Goal: Task Accomplishment & Management: Manage account settings

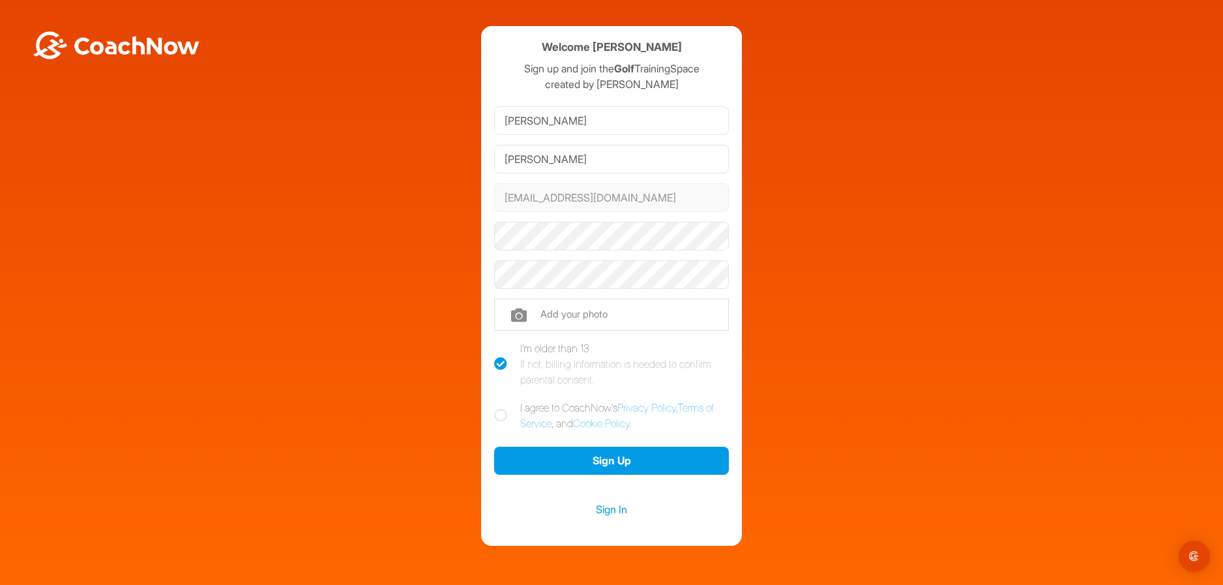
click at [500, 413] on icon at bounding box center [500, 415] width 13 height 13
click at [500, 408] on input "I agree to CoachNow's Privacy Policy , Terms of Service , and Cookie Policy ." at bounding box center [498, 404] width 8 height 8
checkbox input "true"
click at [481, 244] on div "Welcome Brian Atkins Sign up and join the Golf TrainingSpace created by Ryan Fo…" at bounding box center [611, 286] width 261 height 520
click at [601, 456] on button "Sign Up" at bounding box center [611, 461] width 235 height 28
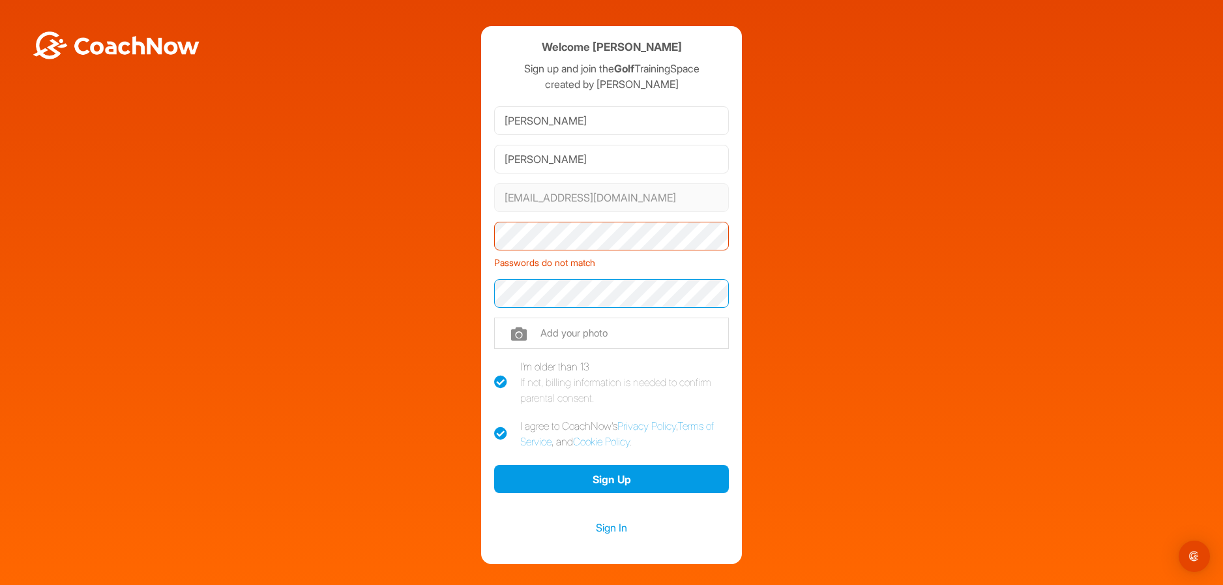
click at [441, 311] on div "Welcome Brian Atkins Sign up and join the Golf TrainingSpace created by Ryan Fo…" at bounding box center [612, 295] width 1210 height 538
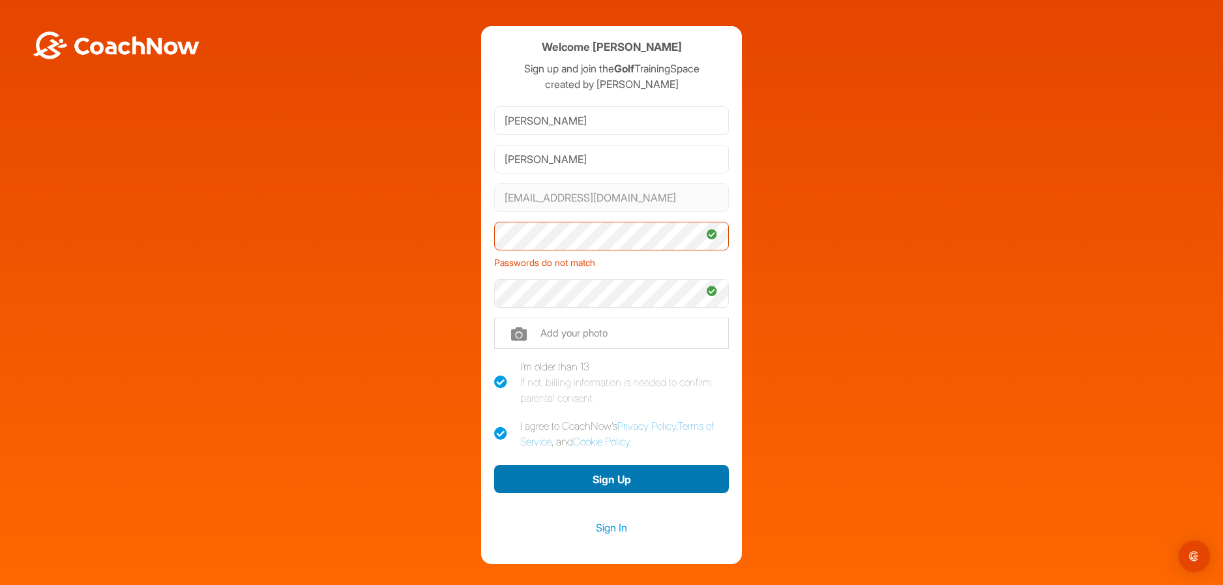
click at [615, 477] on button "Sign Up" at bounding box center [611, 479] width 235 height 28
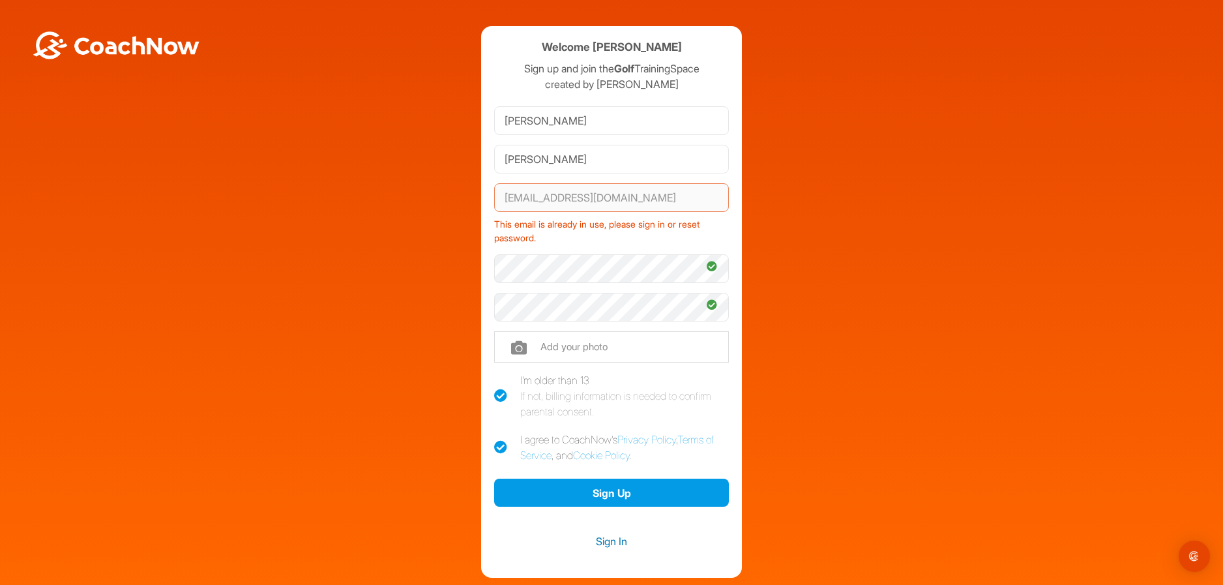
click at [602, 537] on link "Sign In" at bounding box center [611, 541] width 235 height 17
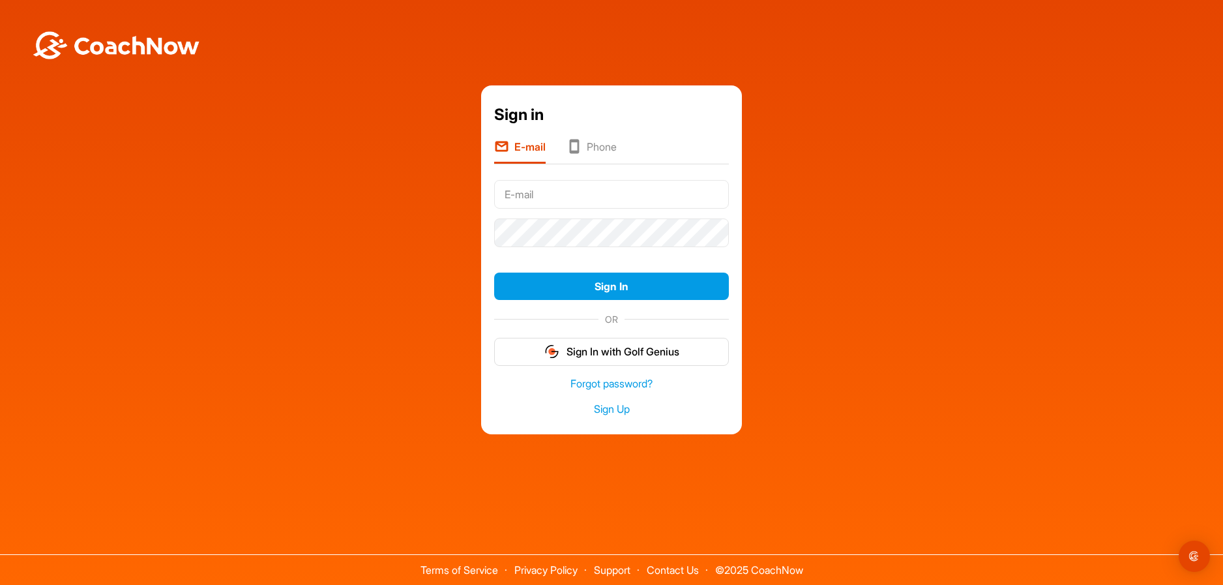
type input "[EMAIL_ADDRESS][DOMAIN_NAME]"
click at [617, 383] on link "Forgot password?" at bounding box center [611, 383] width 235 height 15
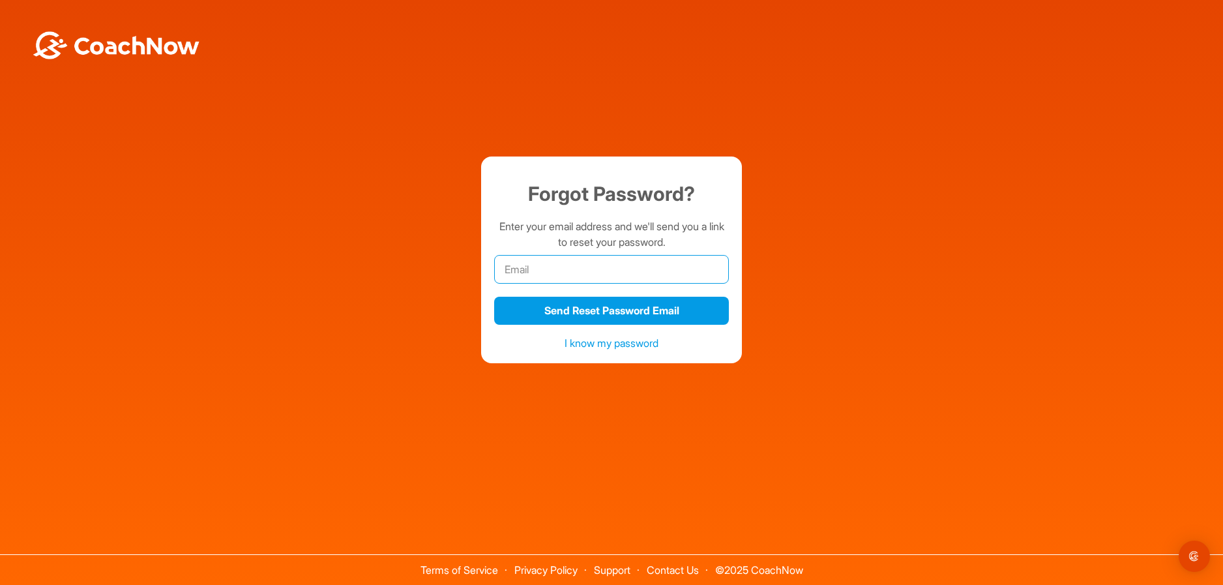
click at [540, 272] on input "email" at bounding box center [611, 269] width 235 height 29
type input "[EMAIL_ADDRESS][DOMAIN_NAME]"
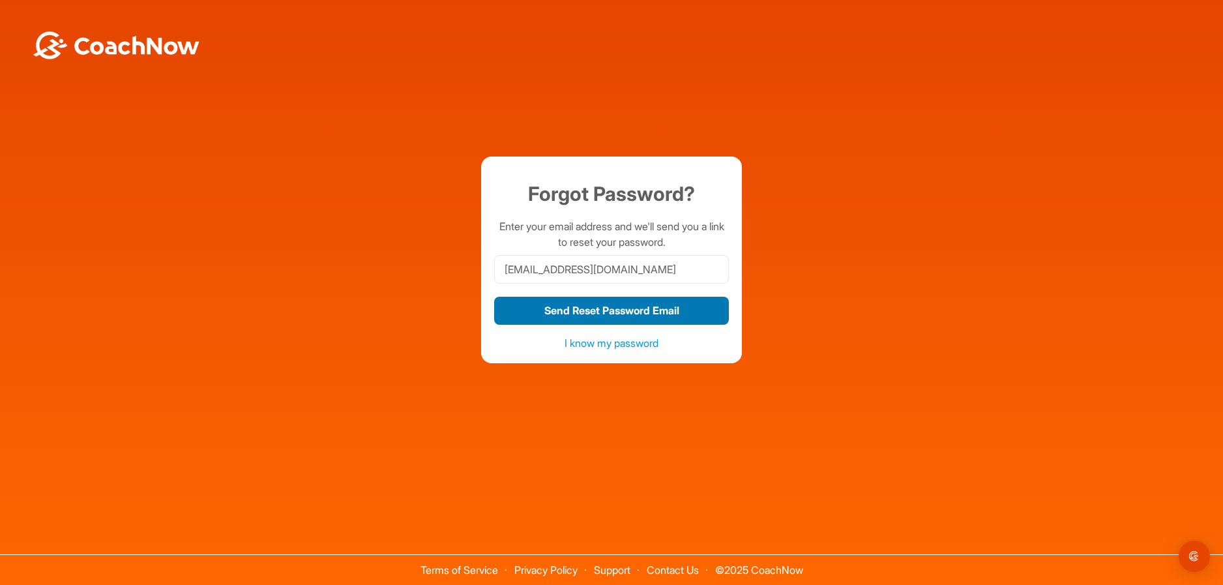
click at [630, 305] on button "Send Reset Password Email" at bounding box center [611, 311] width 235 height 28
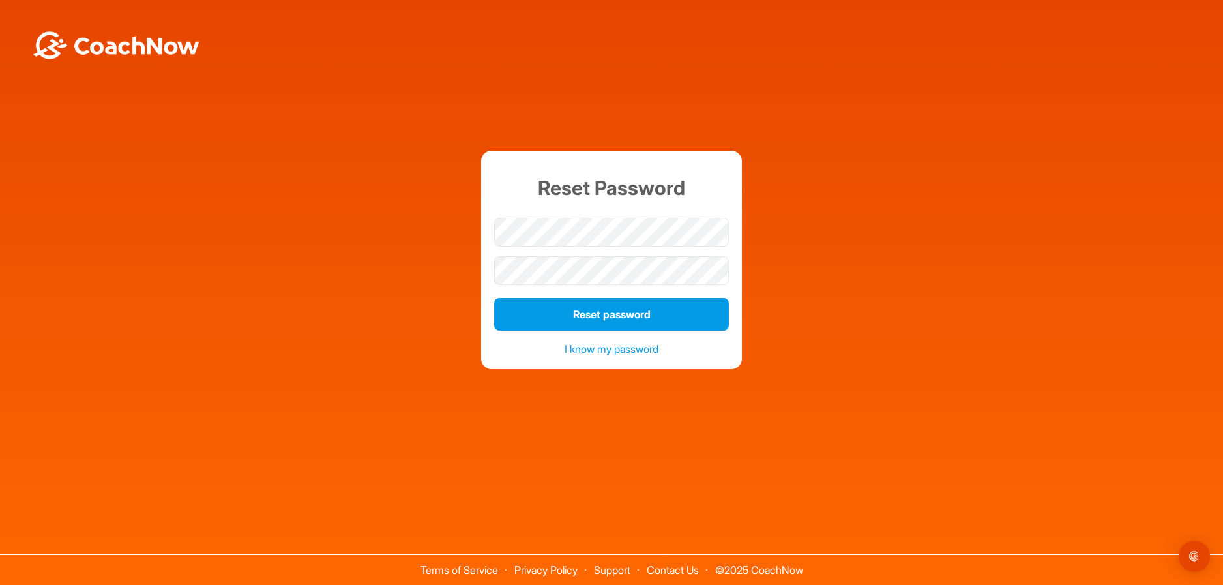
click at [997, 226] on div "Reset Password Reset password I know my password" at bounding box center [612, 260] width 1210 height 218
click at [885, 239] on div "Reset Password Reset password I know my password" at bounding box center [612, 260] width 1210 height 218
click at [609, 312] on button "Reset password" at bounding box center [611, 314] width 235 height 33
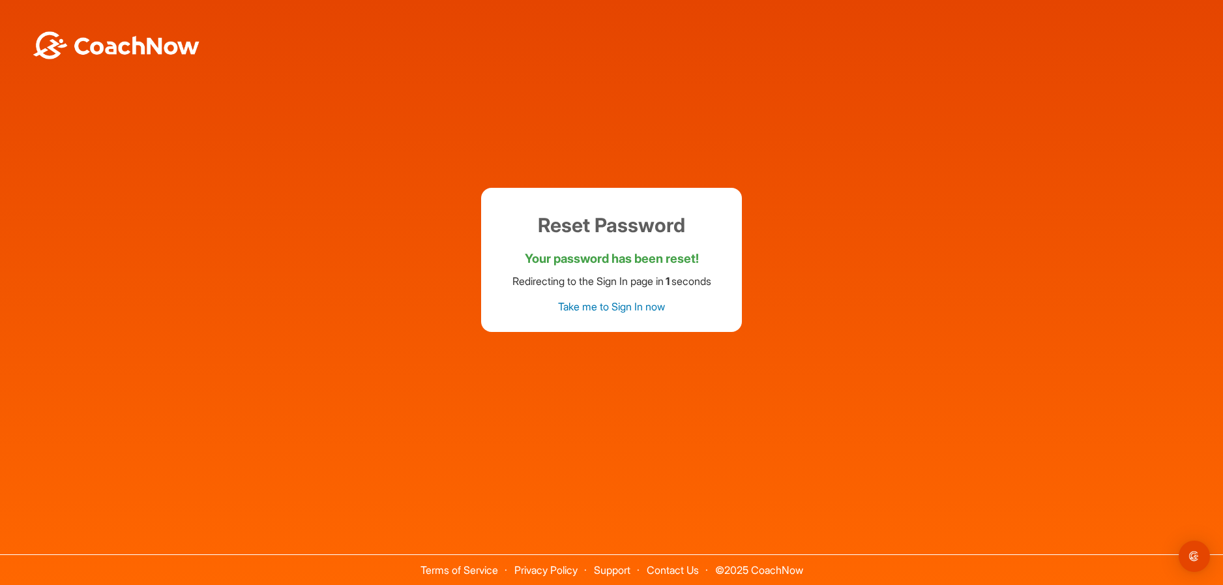
click at [600, 302] on link "Take me to Sign In now" at bounding box center [611, 306] width 107 height 13
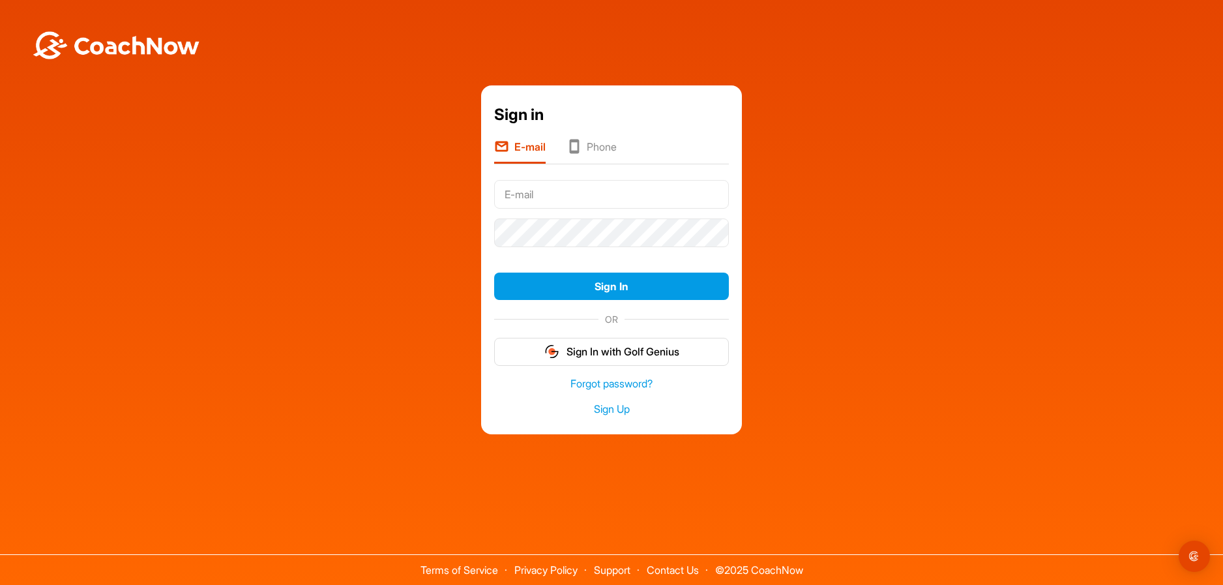
type input "[EMAIL_ADDRESS][DOMAIN_NAME]"
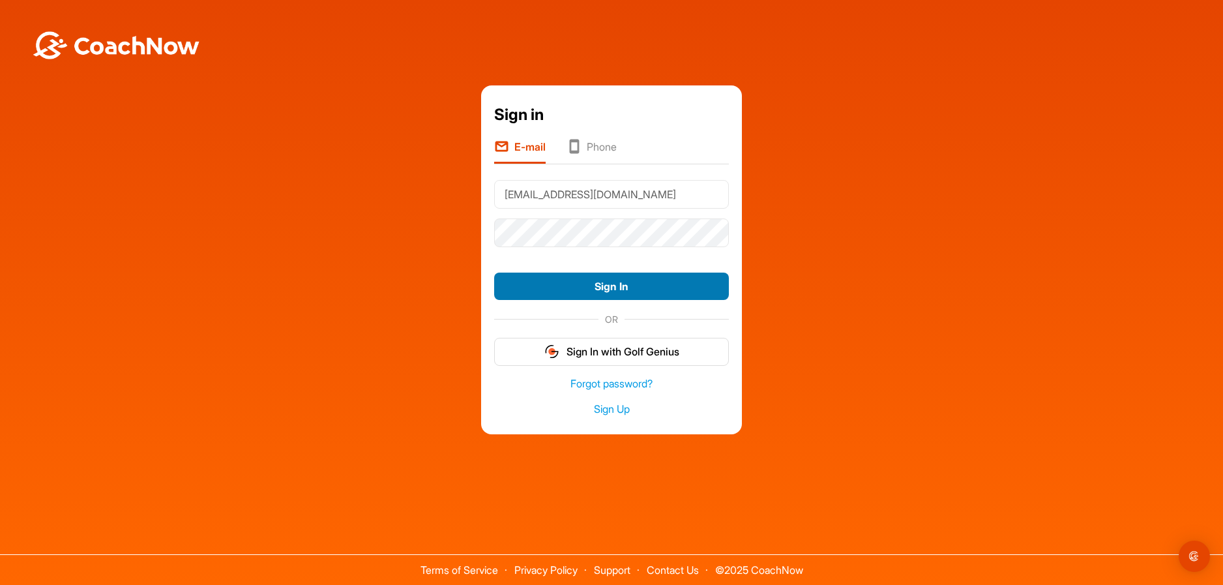
click at [615, 279] on button "Sign In" at bounding box center [611, 286] width 235 height 28
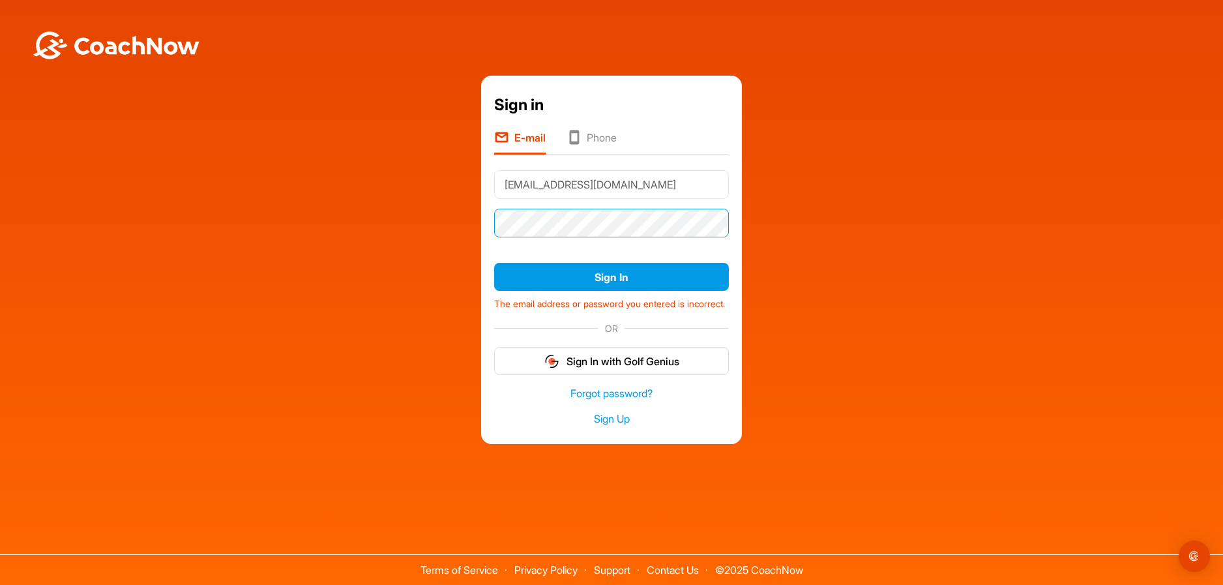
click at [466, 226] on div "Sign in E-mail Phone [EMAIL_ADDRESS][DOMAIN_NAME] Sign In The email address or …" at bounding box center [612, 260] width 1210 height 368
drag, startPoint x: 906, startPoint y: 252, endPoint x: 832, endPoint y: 254, distance: 73.7
click at [907, 252] on div "Sign in E-mail Phone [EMAIL_ADDRESS][DOMAIN_NAME] Sign In The email address or …" at bounding box center [612, 260] width 1210 height 368
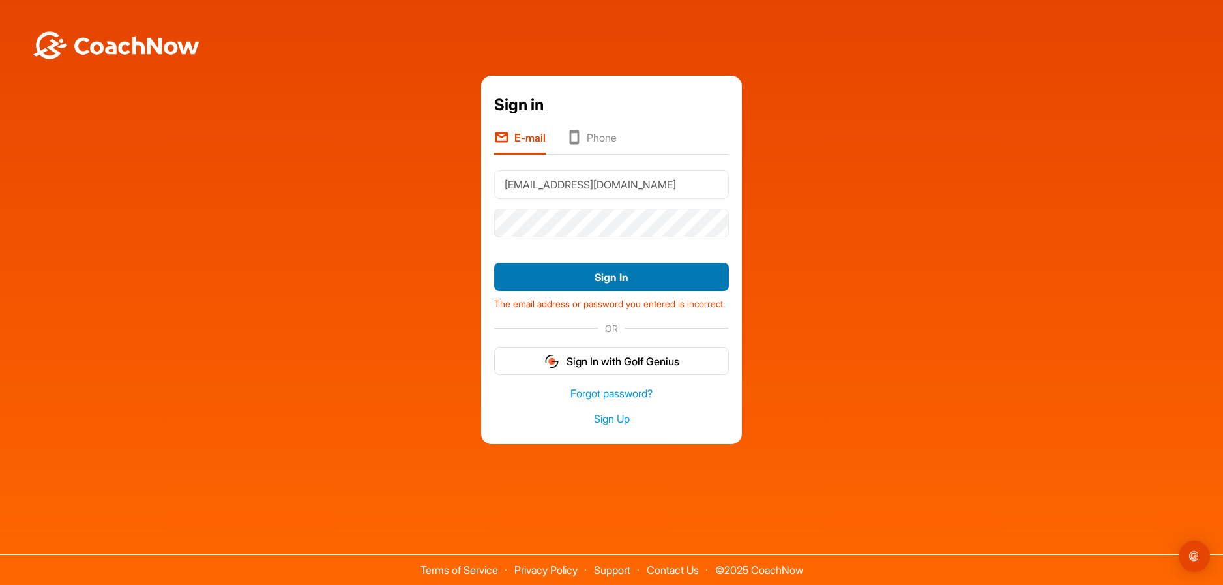
click at [550, 267] on button "Sign In" at bounding box center [611, 277] width 235 height 28
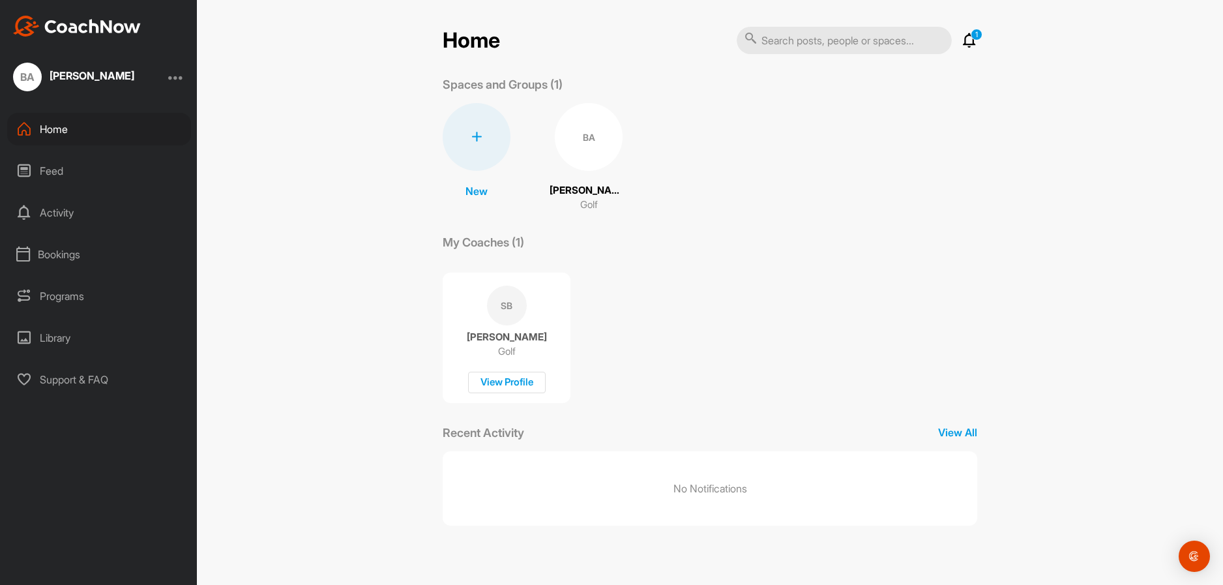
click at [1023, 183] on div "Home 1 Notifications Invitations No Notifications View All 1 Spaces and Groups …" at bounding box center [710, 292] width 1026 height 585
click at [584, 192] on p "[PERSON_NAME]" at bounding box center [589, 190] width 78 height 15
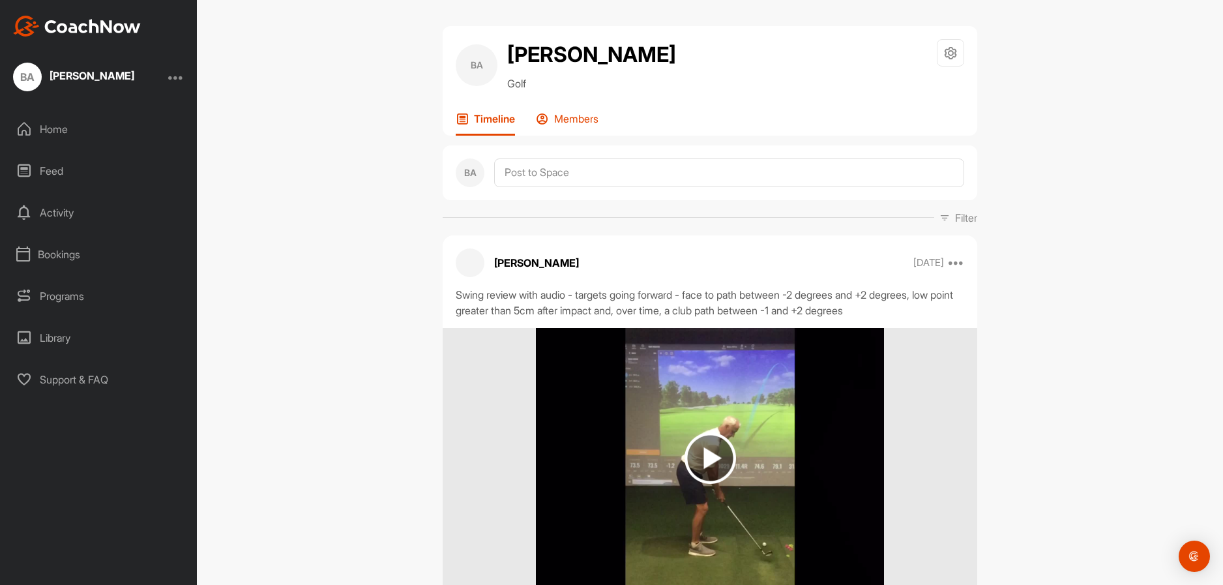
click at [578, 115] on p "Members" at bounding box center [576, 118] width 44 height 13
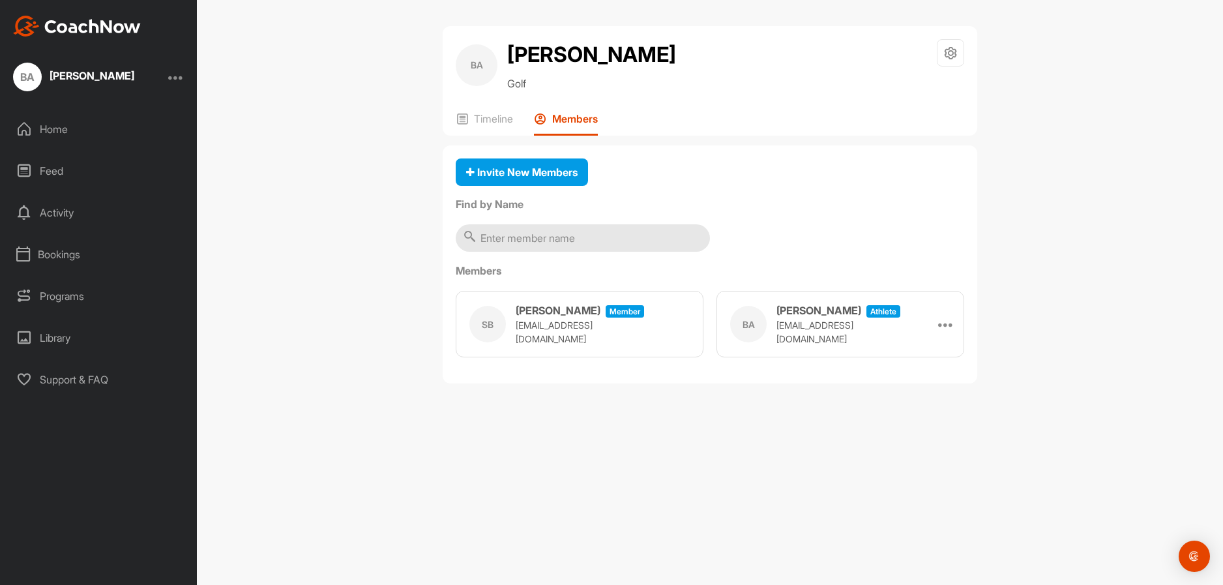
click at [353, 143] on div "BA [PERSON_NAME] Golf Space Settings Your Notifications Leave Space Timeline Me…" at bounding box center [710, 292] width 1026 height 585
click at [57, 123] on div "Home" at bounding box center [99, 129] width 184 height 33
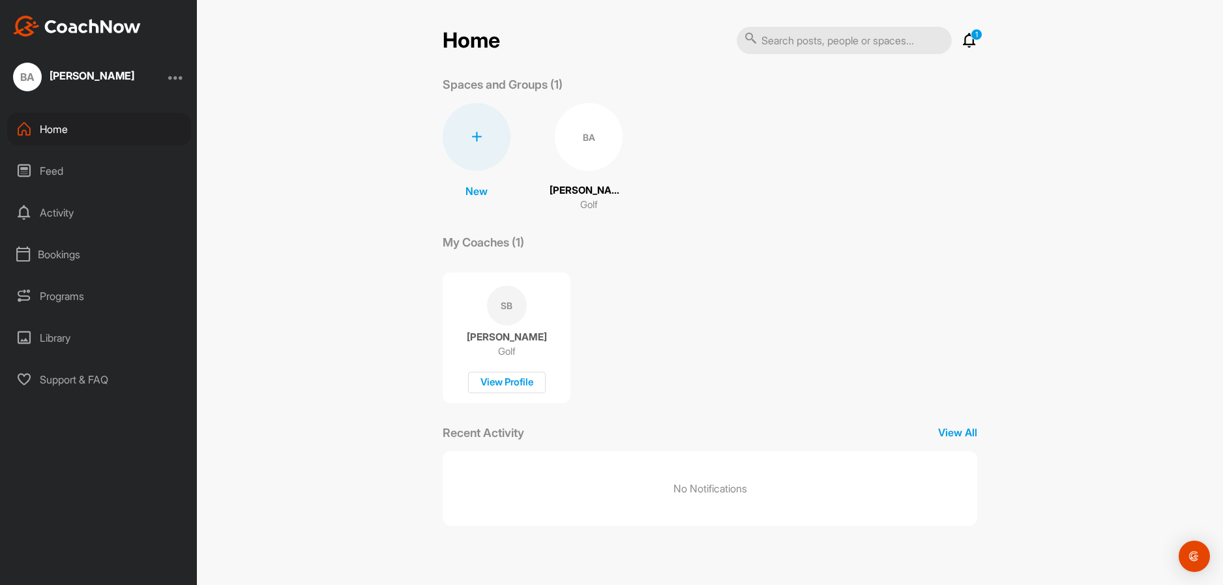
click at [911, 196] on div "New New Space New Group BA Brian Atkins Golf" at bounding box center [710, 158] width 535 height 110
click at [921, 157] on div "New New Space New Group BA Brian Atkins Golf" at bounding box center [710, 158] width 535 height 110
click at [59, 336] on div "Library" at bounding box center [99, 337] width 184 height 33
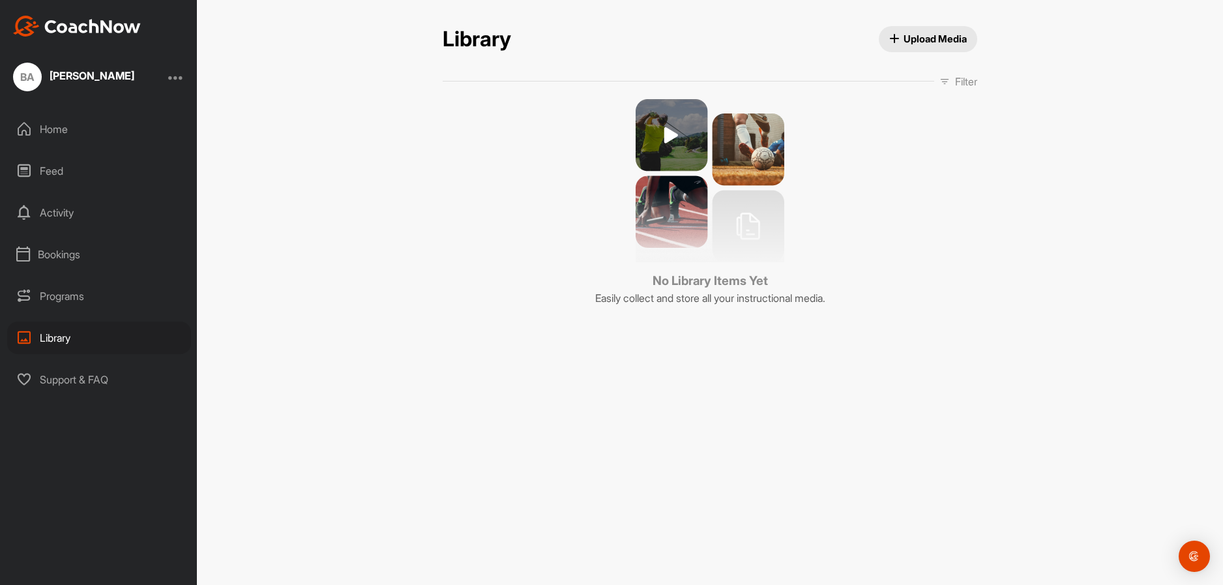
click at [1022, 166] on div "Library Upload Media Library Upload Media Filter Media Type Images Videos Audio…" at bounding box center [710, 292] width 1026 height 585
click at [47, 129] on div "Home" at bounding box center [99, 129] width 184 height 33
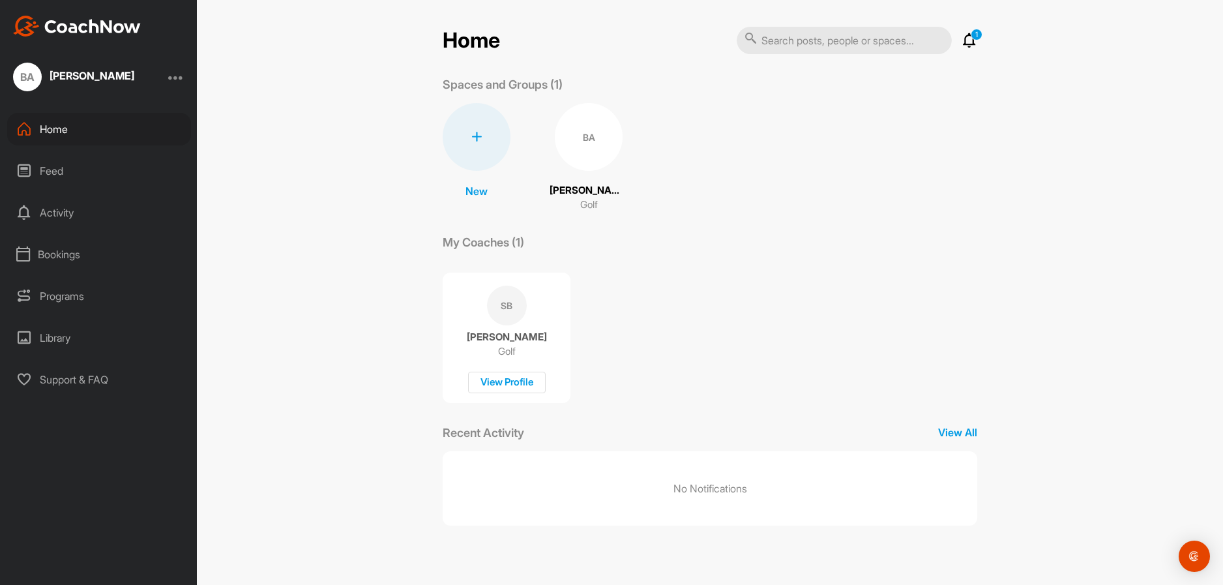
click at [581, 140] on div "BA" at bounding box center [589, 137] width 68 height 68
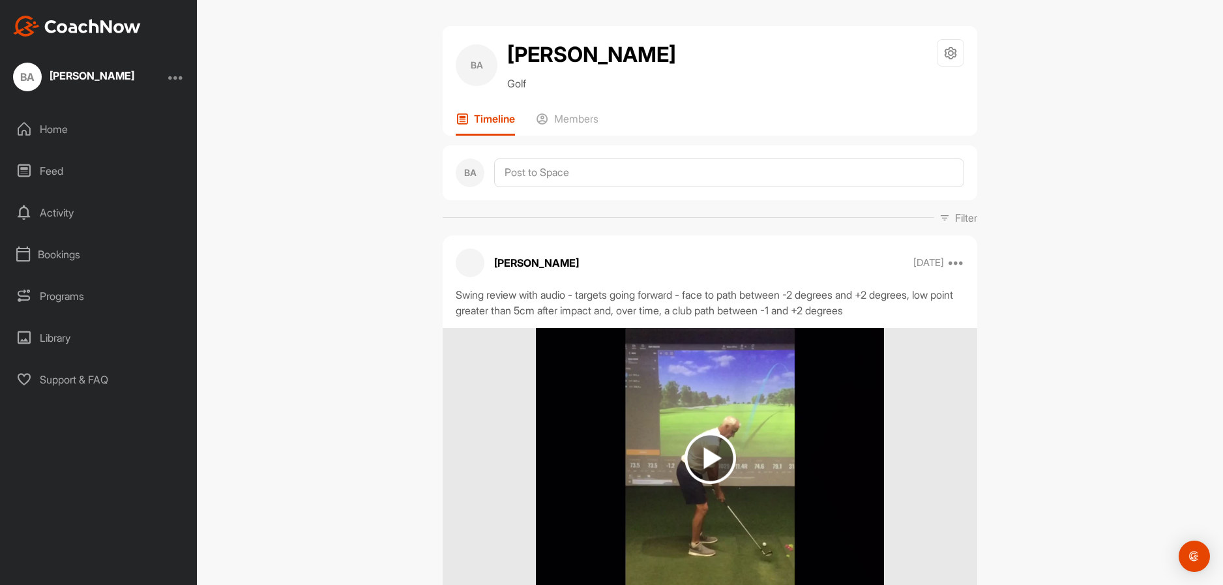
click at [263, 261] on div "BA Brian Atkins Golf Space Settings Your Notifications Leave Space Timeline Mem…" at bounding box center [710, 292] width 1026 height 585
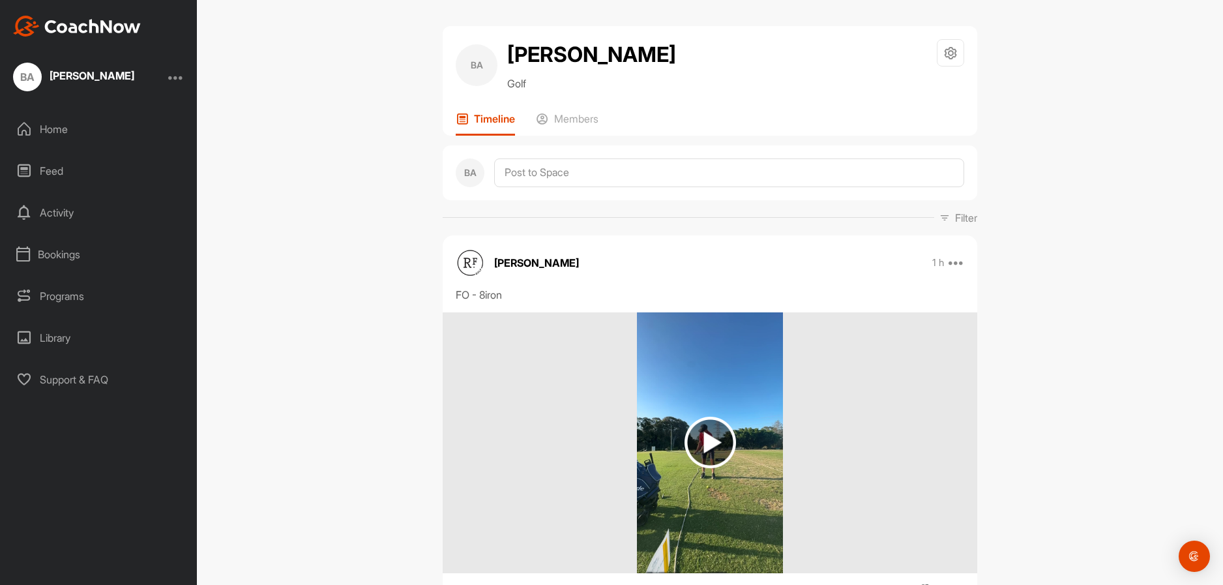
click at [1086, 205] on div "BA [PERSON_NAME] Golf Space Settings Your Notifications Leave Space Timeline Me…" at bounding box center [710, 292] width 1026 height 585
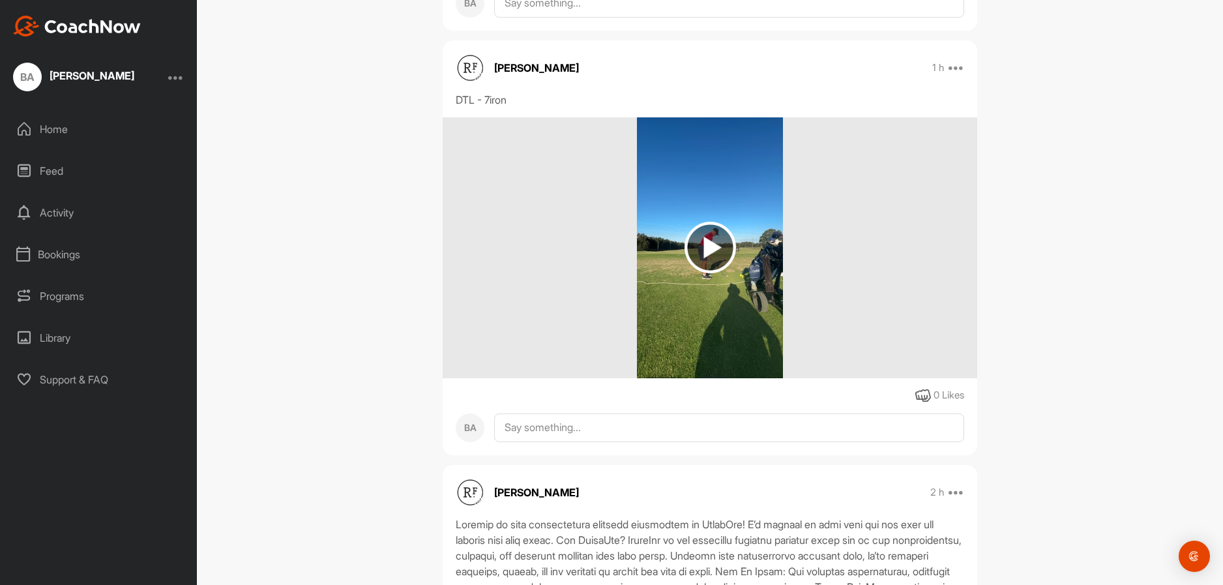
scroll to position [1089, 0]
click at [698, 249] on img at bounding box center [709, 248] width 51 height 51
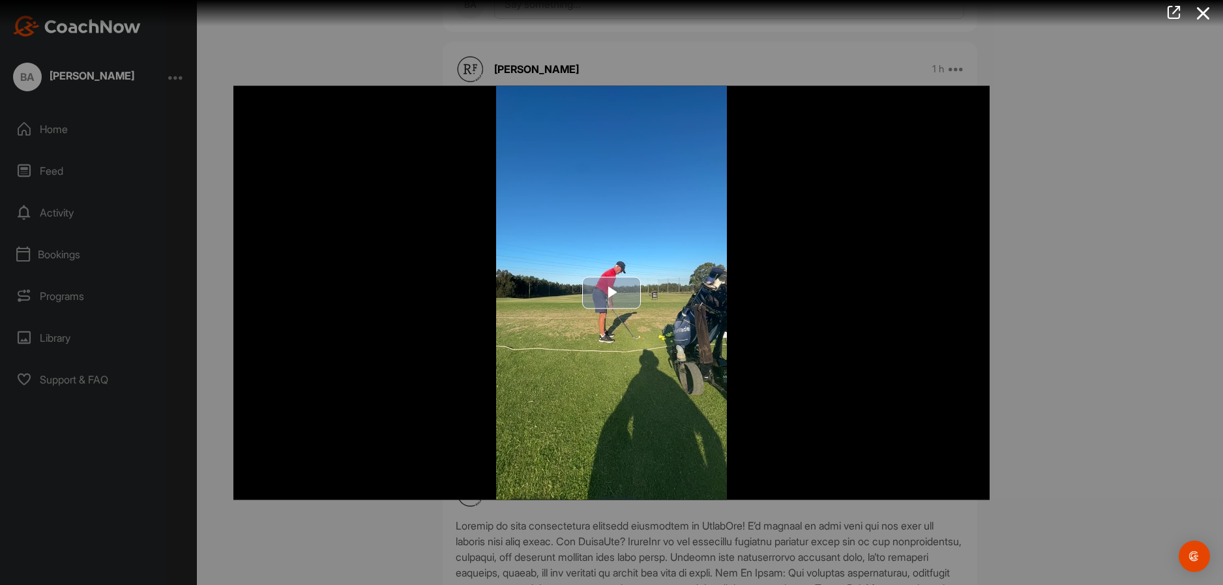
click at [611, 293] on span "Video Player" at bounding box center [611, 293] width 0 height 0
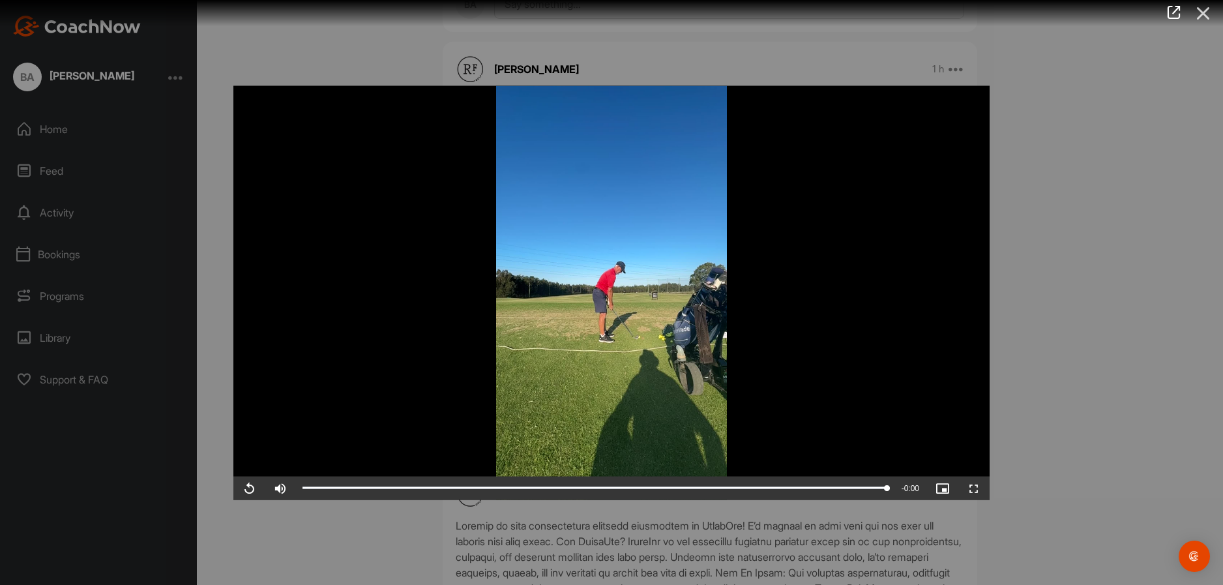
click at [1207, 10] on icon at bounding box center [1203, 13] width 30 height 24
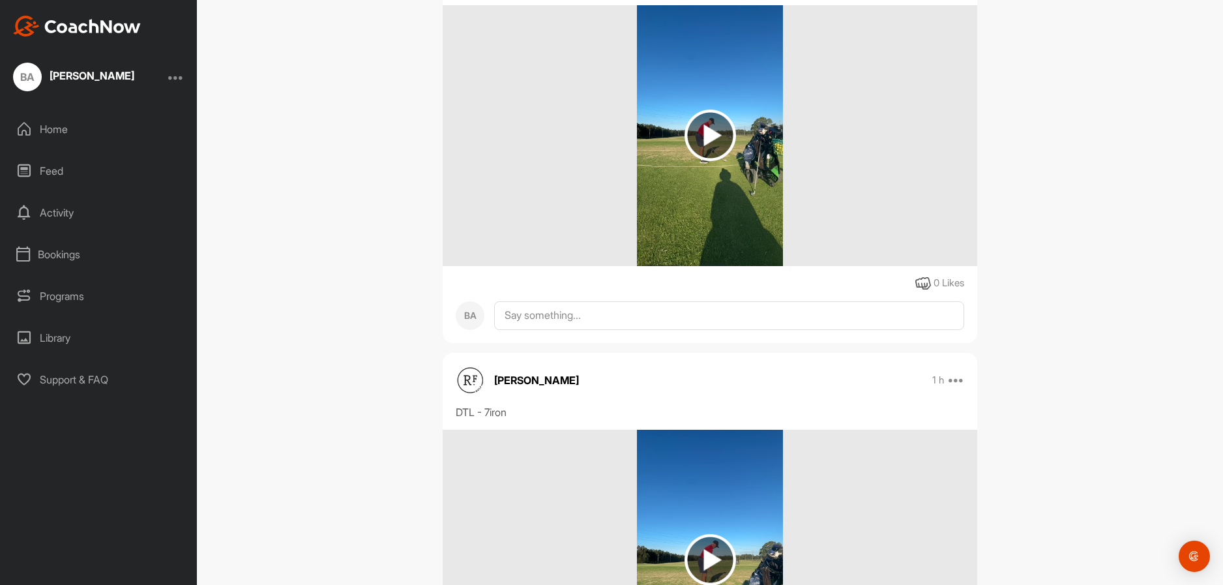
scroll to position [763, 0]
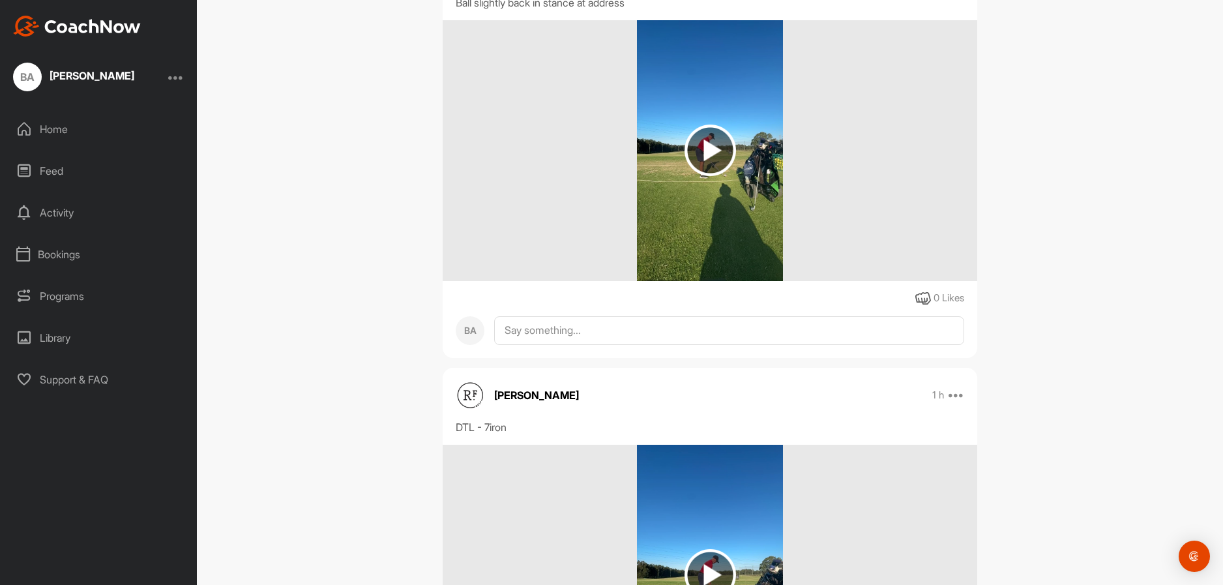
click at [700, 143] on img at bounding box center [709, 150] width 51 height 51
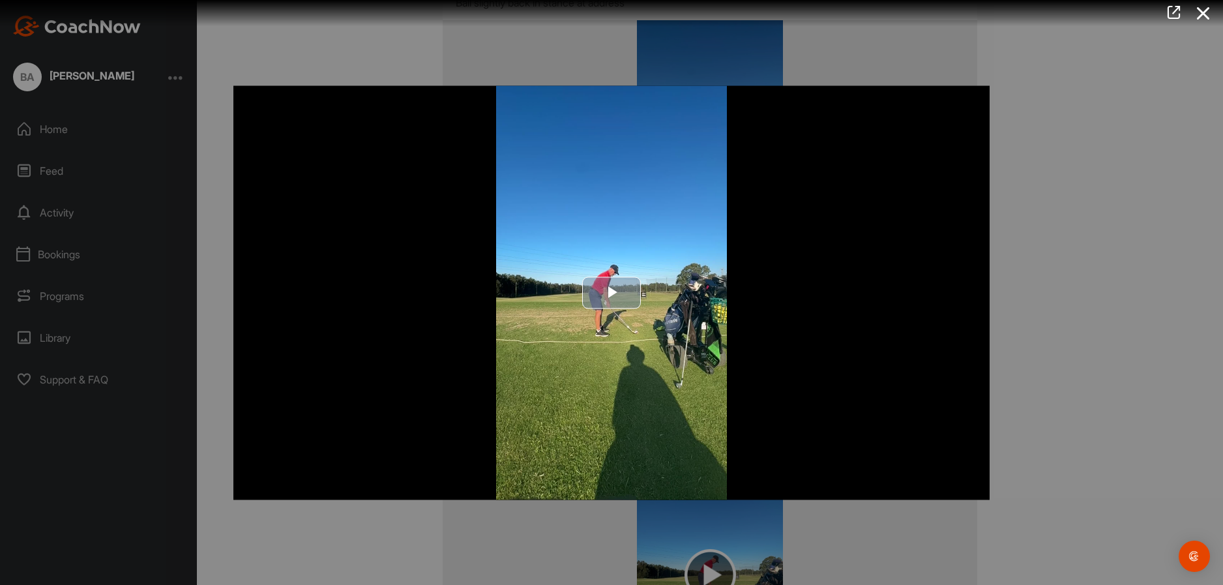
click at [611, 293] on span "Video Player" at bounding box center [611, 293] width 0 height 0
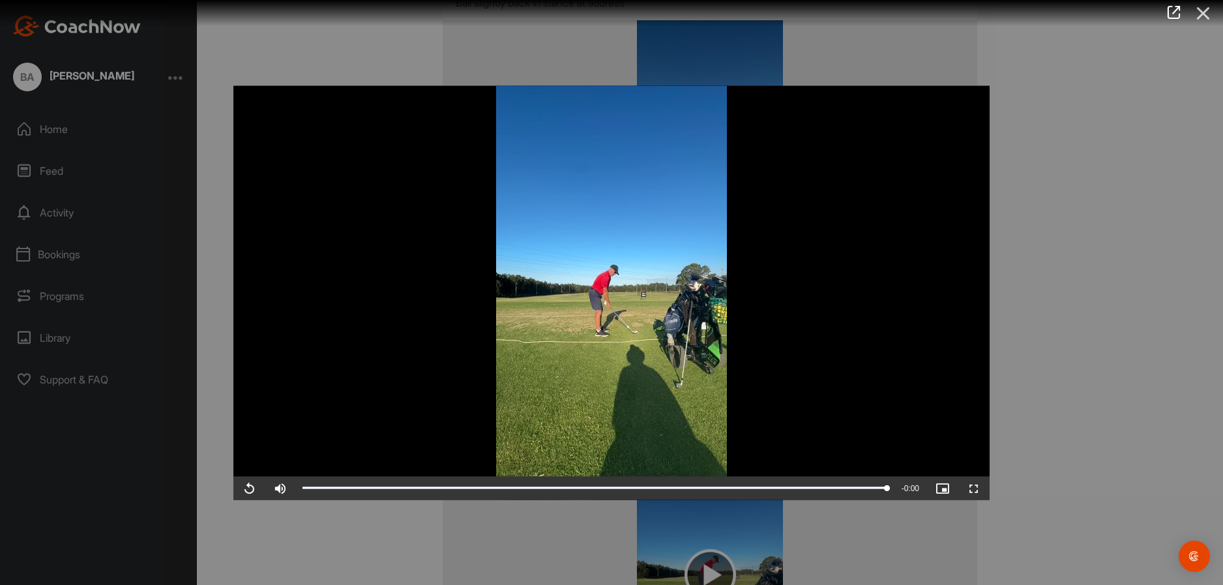
click at [1205, 9] on icon at bounding box center [1203, 13] width 30 height 24
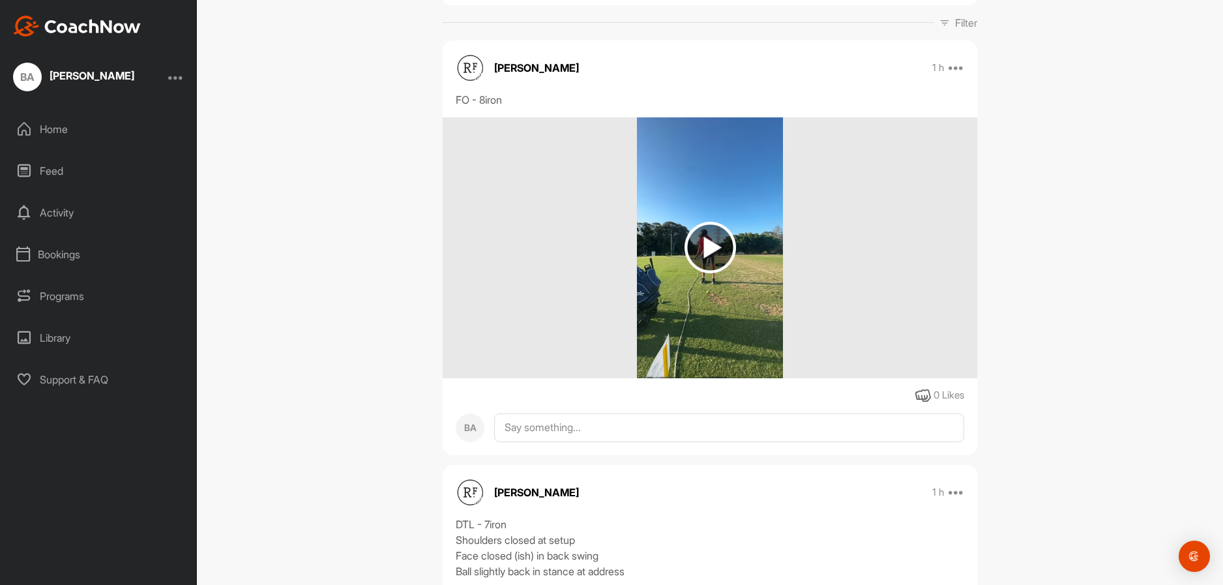
scroll to position [177, 0]
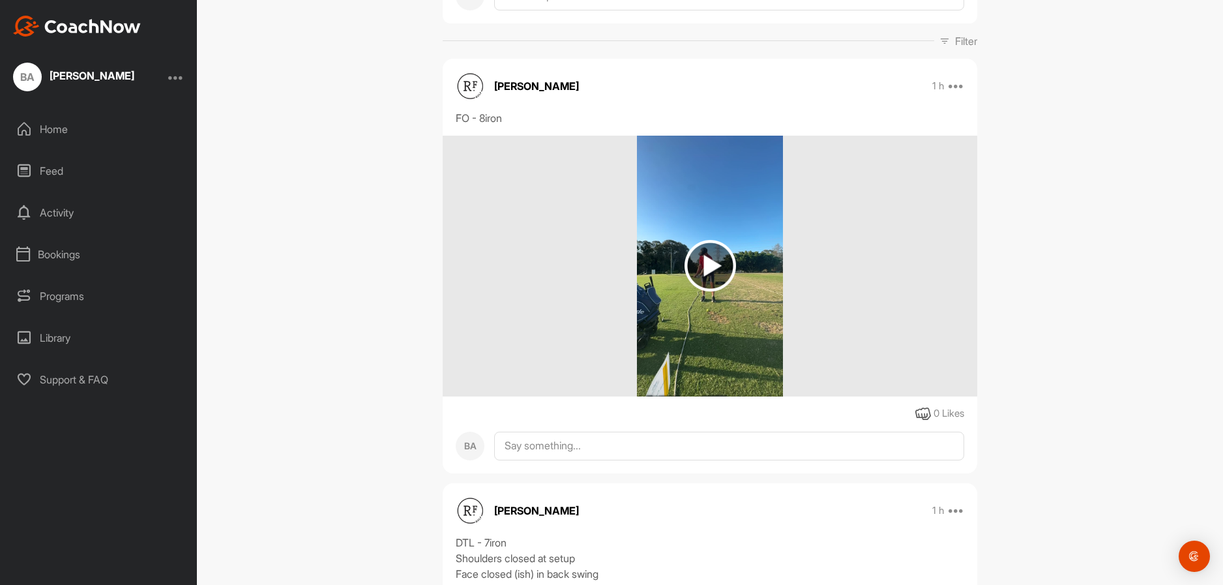
click at [703, 260] on img at bounding box center [709, 265] width 51 height 51
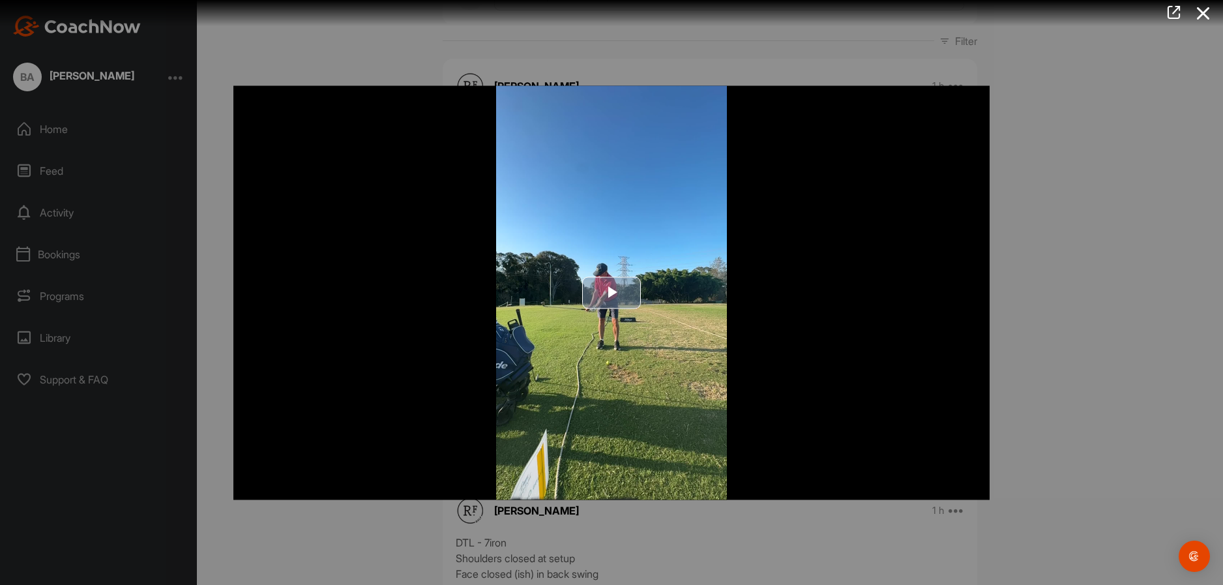
click at [611, 293] on span "Video Player" at bounding box center [611, 293] width 0 height 0
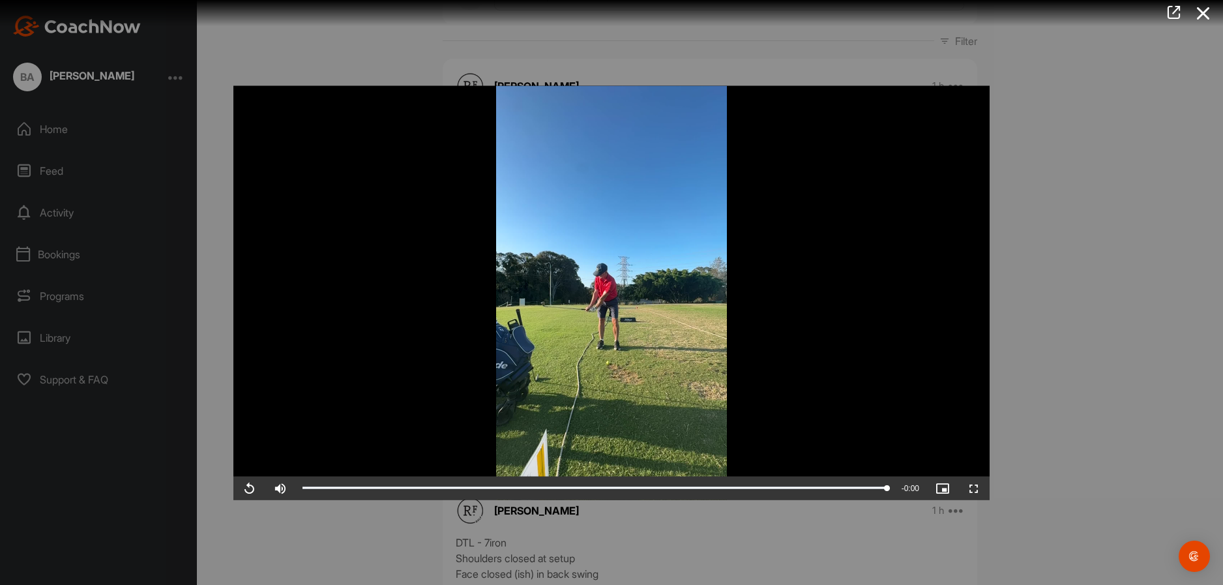
click at [55, 128] on div at bounding box center [611, 292] width 1223 height 585
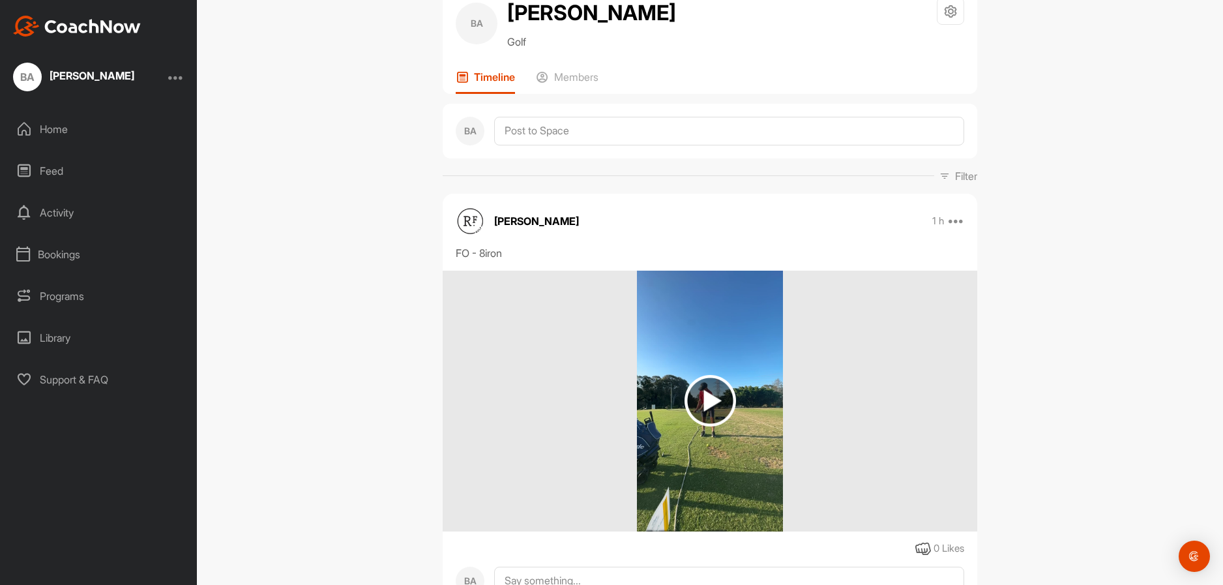
scroll to position [0, 0]
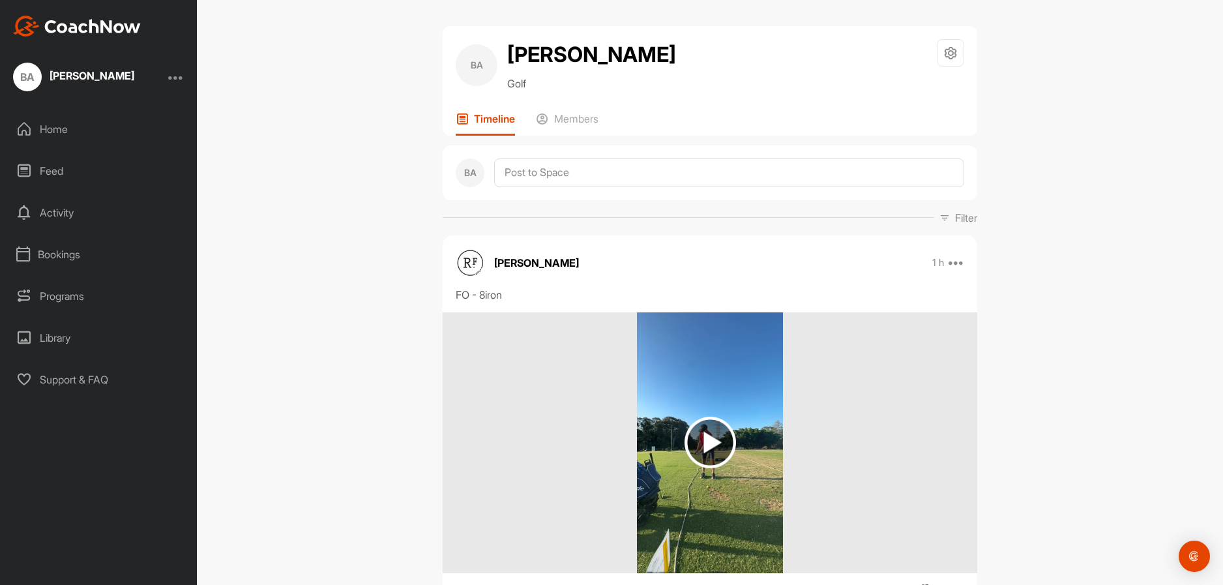
click at [1057, 158] on div "BA Brian Atkins Golf Space Settings Your Notifications Leave Space Timeline Mem…" at bounding box center [710, 292] width 1026 height 585
click at [25, 78] on div "BA" at bounding box center [27, 77] width 29 height 29
click at [179, 74] on div at bounding box center [176, 77] width 16 height 16
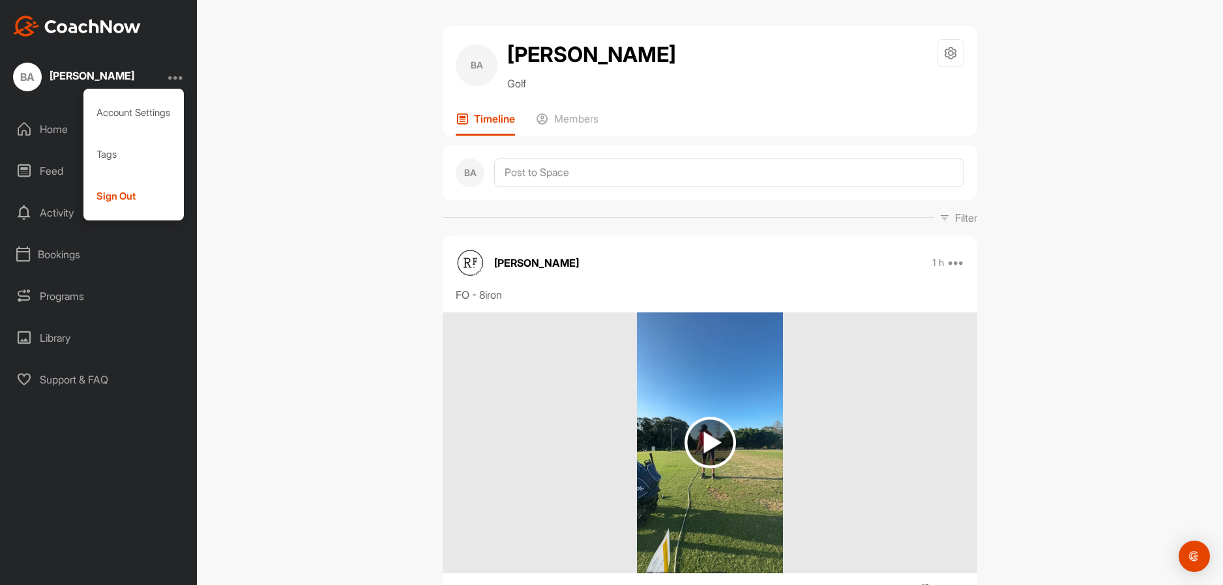
click at [273, 254] on div "BA Brian Atkins Golf Space Settings Your Notifications Leave Space Timeline Mem…" at bounding box center [710, 292] width 1026 height 585
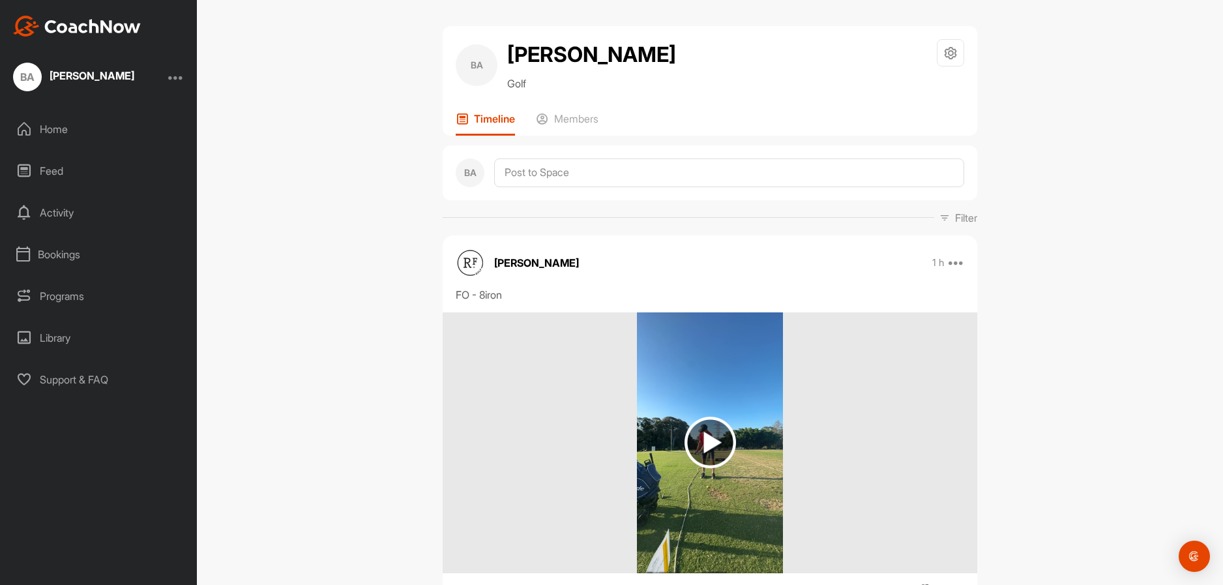
click at [48, 168] on div "Feed" at bounding box center [99, 170] width 184 height 33
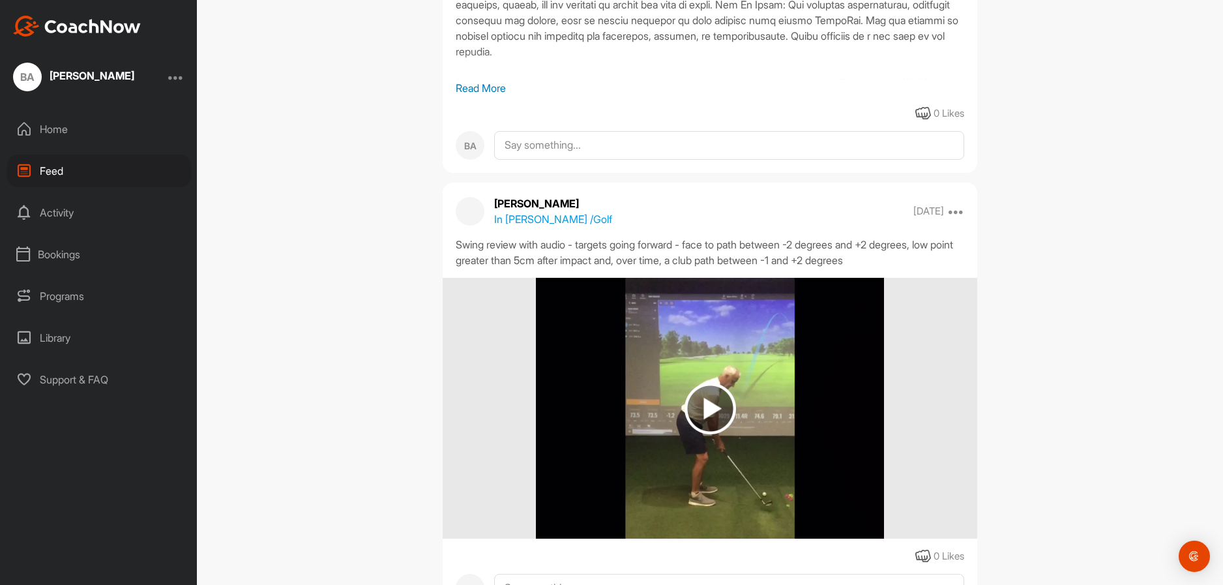
scroll to position [1630, 0]
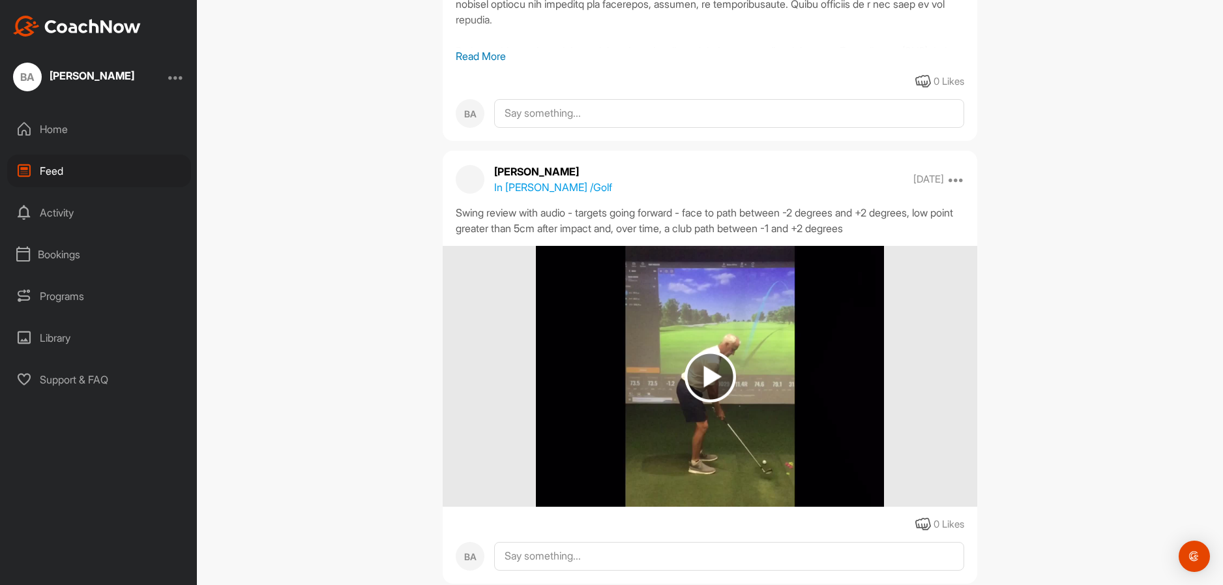
click at [703, 370] on img at bounding box center [709, 376] width 51 height 51
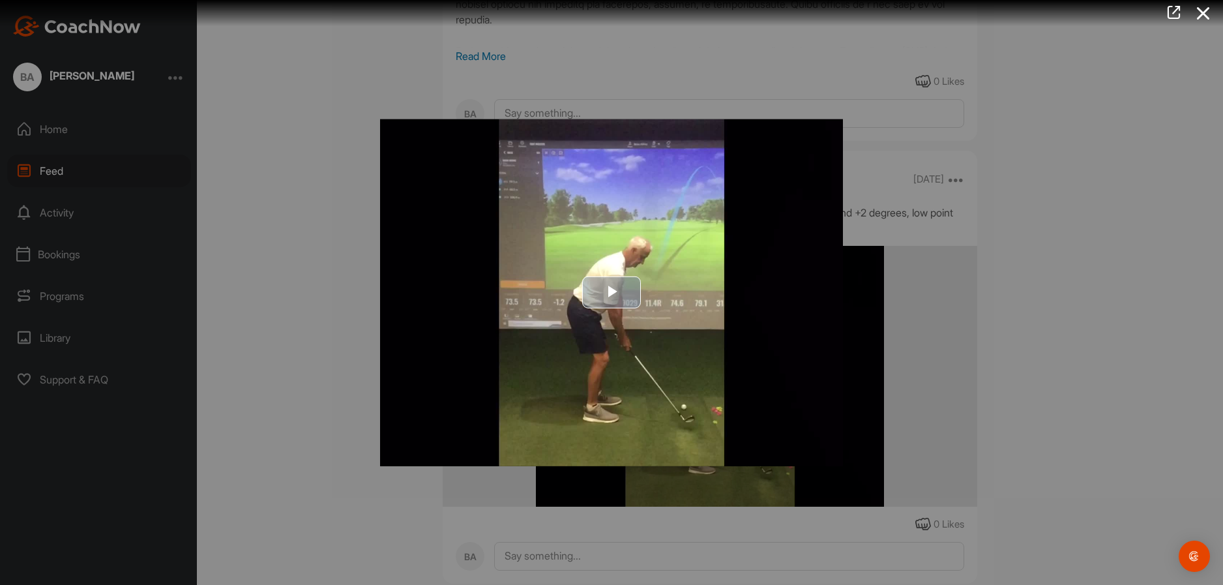
click at [611, 293] on span "Video Player" at bounding box center [611, 293] width 0 height 0
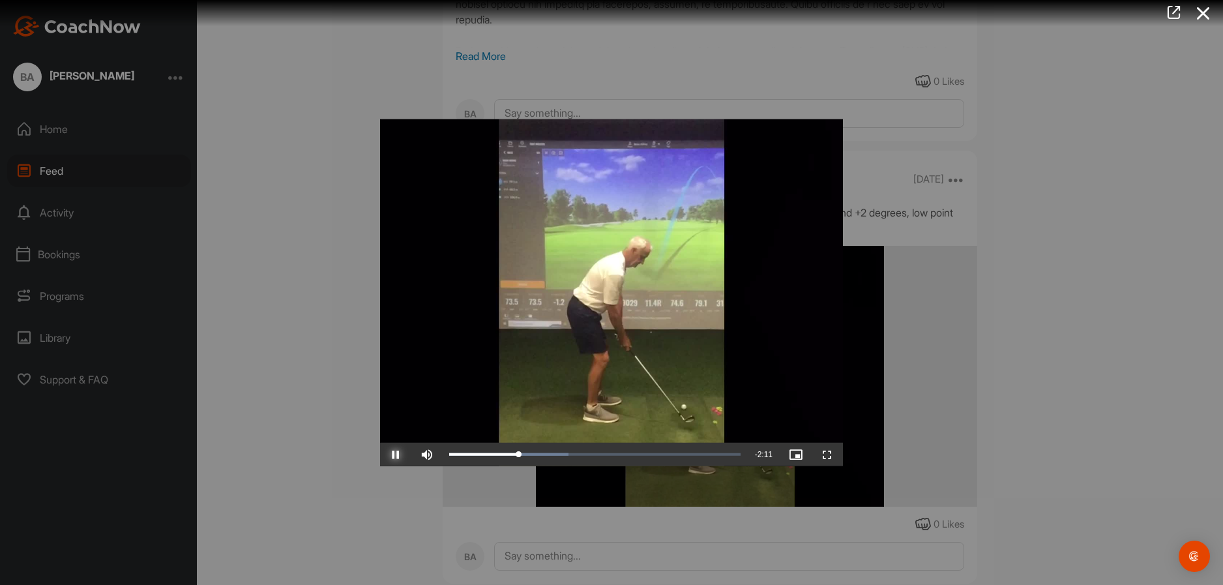
click at [394, 454] on span "Video Player" at bounding box center [395, 454] width 31 height 0
click at [828, 454] on span "Video Player" at bounding box center [827, 454] width 31 height 0
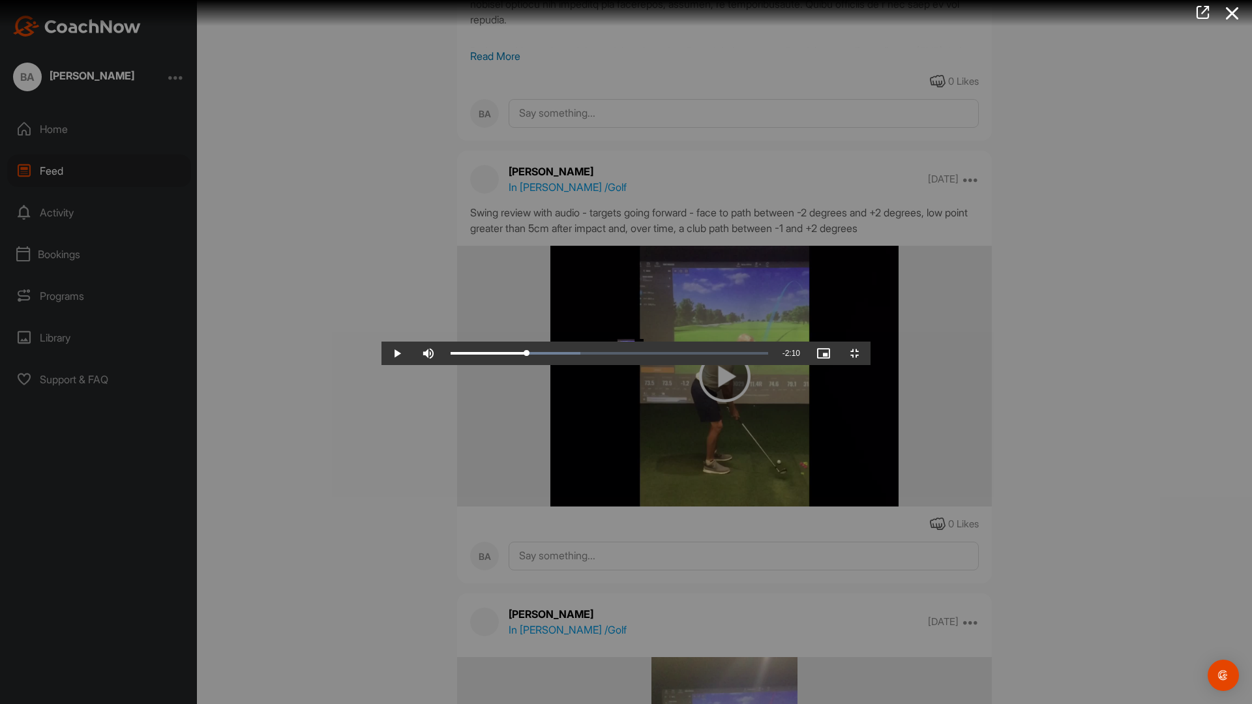
click at [722, 339] on video "Video Player" at bounding box center [625, 352] width 489 height 26
click at [674, 339] on video "Video Player" at bounding box center [625, 352] width 489 height 26
drag, startPoint x: 731, startPoint y: 192, endPoint x: 682, endPoint y: 188, distance: 49.7
click at [682, 339] on video "Video Player" at bounding box center [625, 352] width 489 height 26
drag, startPoint x: 676, startPoint y: 173, endPoint x: 673, endPoint y: 162, distance: 12.2
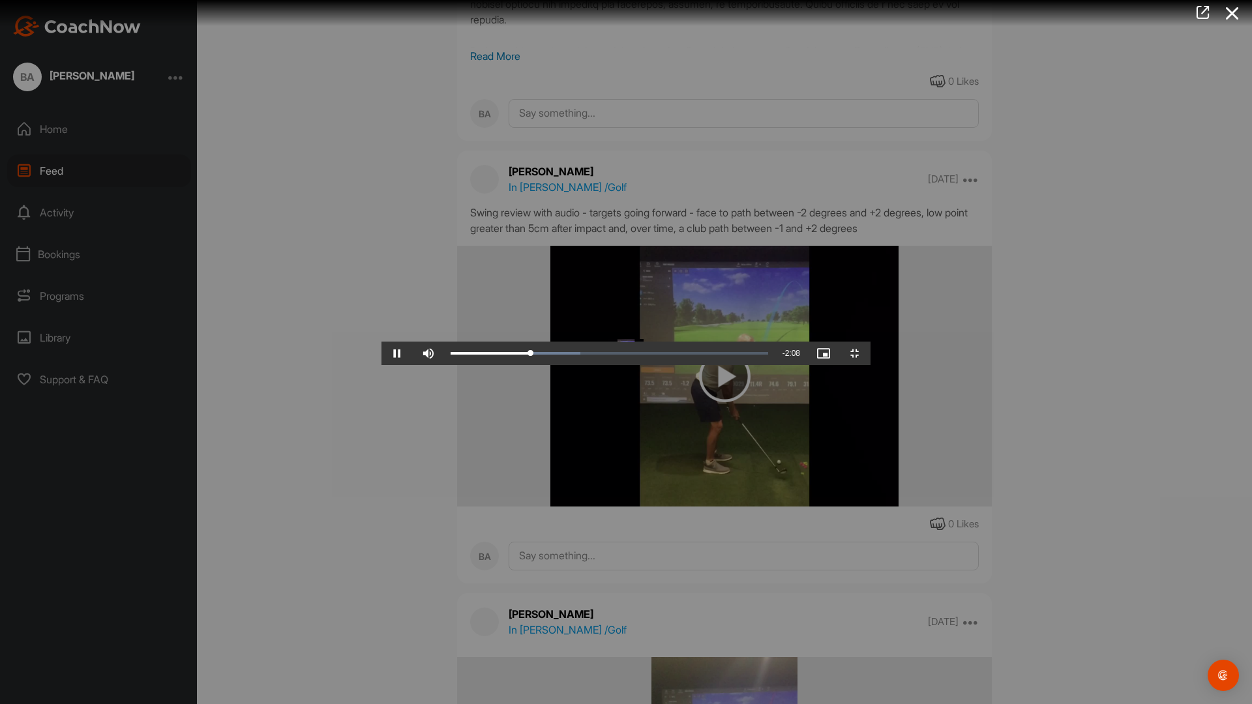
click at [675, 339] on video "Video Player" at bounding box center [625, 352] width 489 height 26
click at [870, 353] on span "Video Player" at bounding box center [854, 353] width 31 height 0
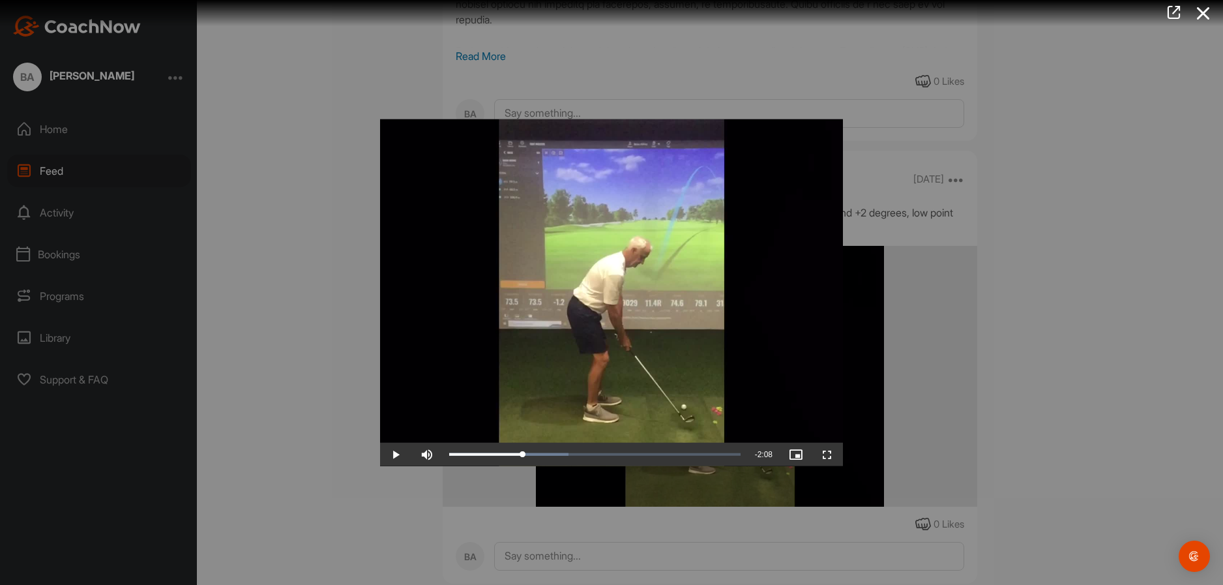
click at [825, 183] on video "Video Player" at bounding box center [611, 292] width 463 height 347
drag, startPoint x: 619, startPoint y: 440, endPoint x: 733, endPoint y: 448, distance: 115.0
click at [734, 452] on div "2:48" at bounding box center [592, 454] width 286 height 4
drag, startPoint x: 733, startPoint y: 450, endPoint x: 748, endPoint y: 453, distance: 15.9
click at [748, 453] on div "Play Skip Backward Skip Forward Mute 100% Current Time 2:51 / Duration 2:51 Loa…" at bounding box center [611, 454] width 463 height 23
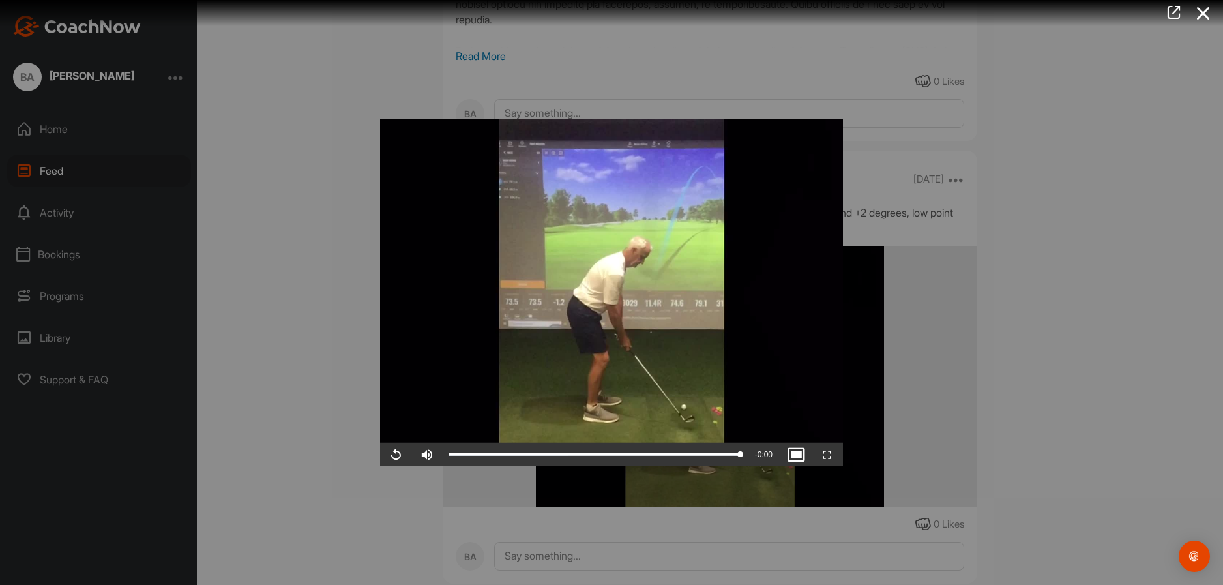
click at [1038, 297] on div at bounding box center [611, 292] width 1223 height 585
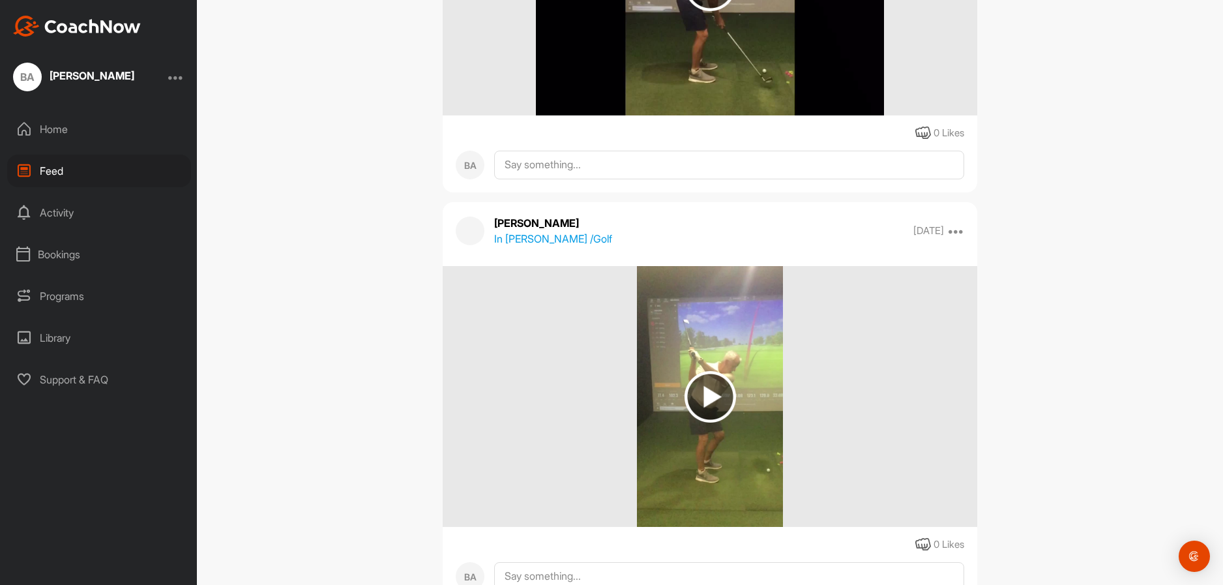
scroll to position [2086, 0]
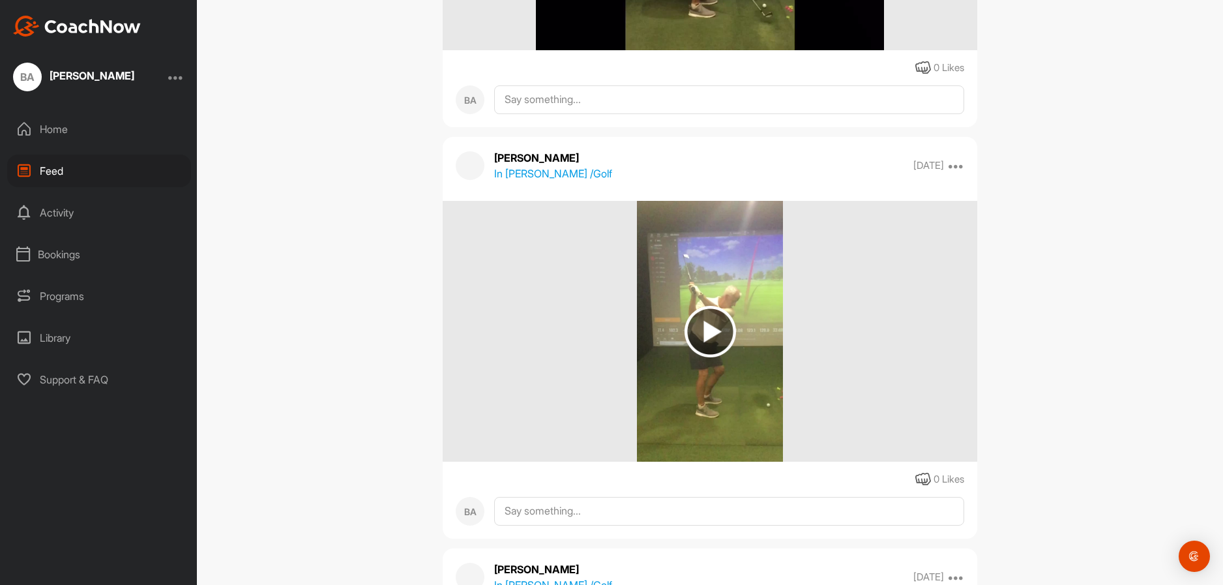
click at [705, 327] on img at bounding box center [709, 331] width 51 height 51
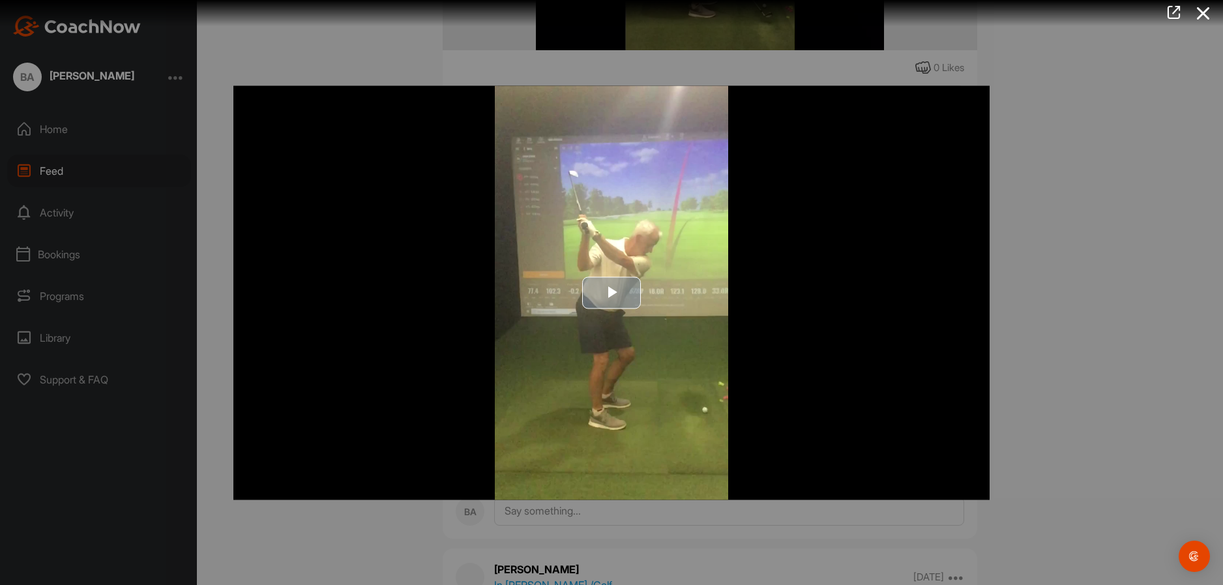
click at [611, 293] on span "Video Player" at bounding box center [611, 293] width 0 height 0
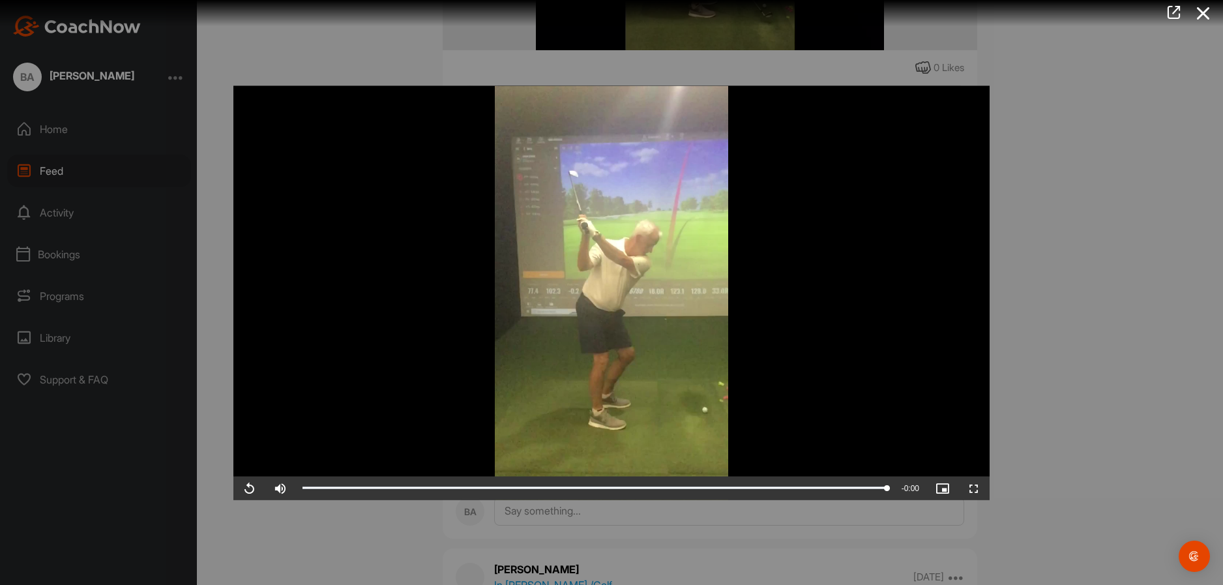
drag, startPoint x: 1025, startPoint y: 278, endPoint x: 1005, endPoint y: 278, distance: 19.6
click at [1025, 278] on div at bounding box center [611, 292] width 1223 height 585
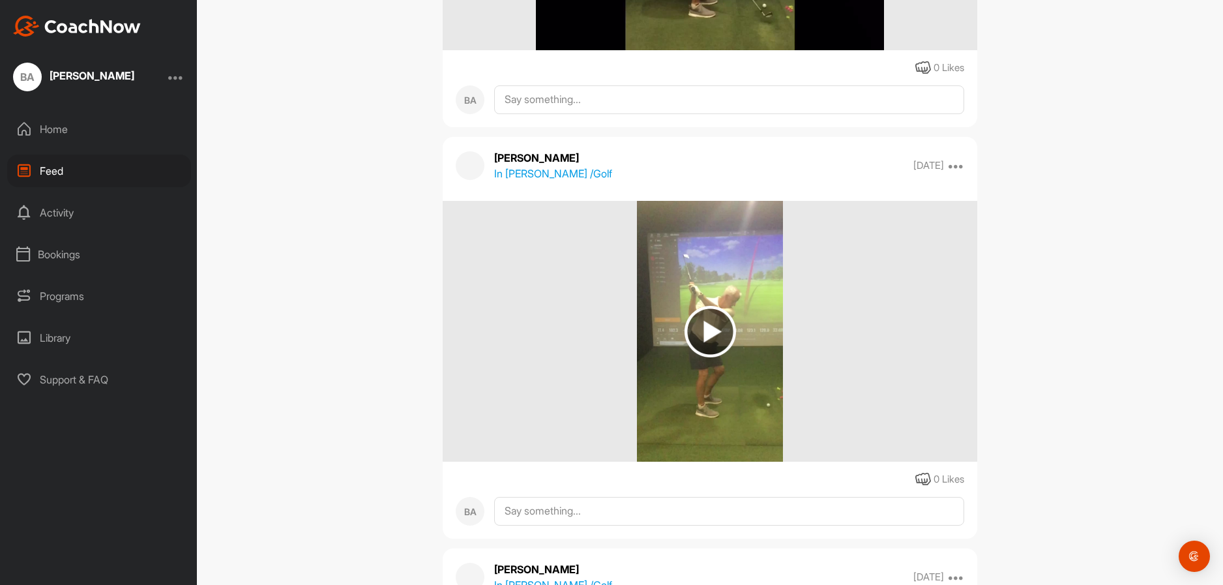
click at [702, 324] on img at bounding box center [709, 331] width 51 height 51
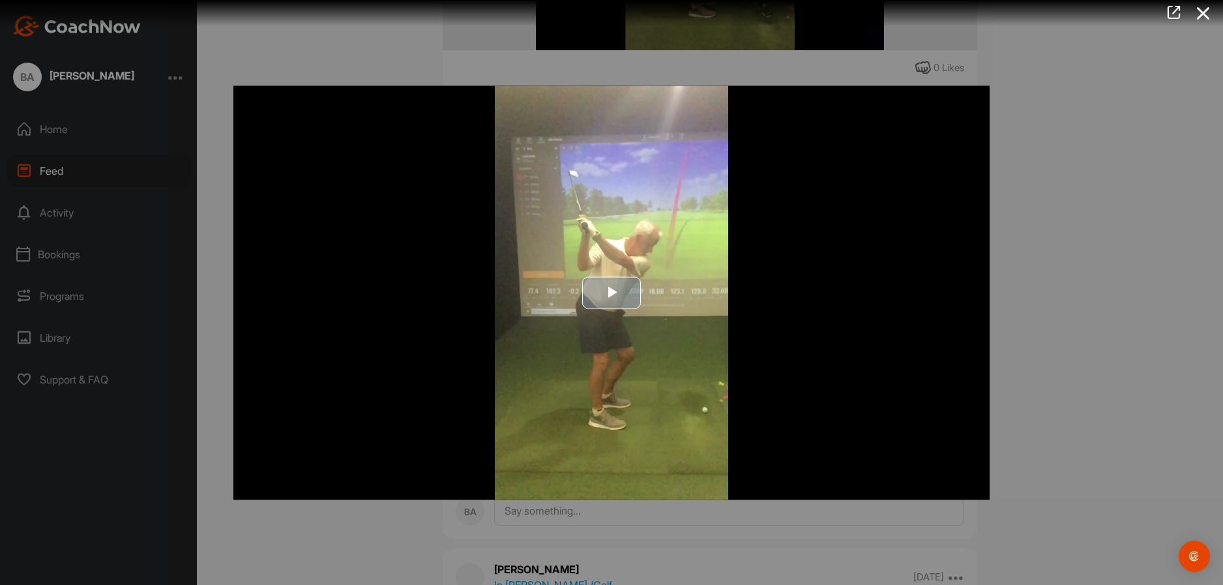
click at [611, 293] on span "Video Player" at bounding box center [611, 293] width 0 height 0
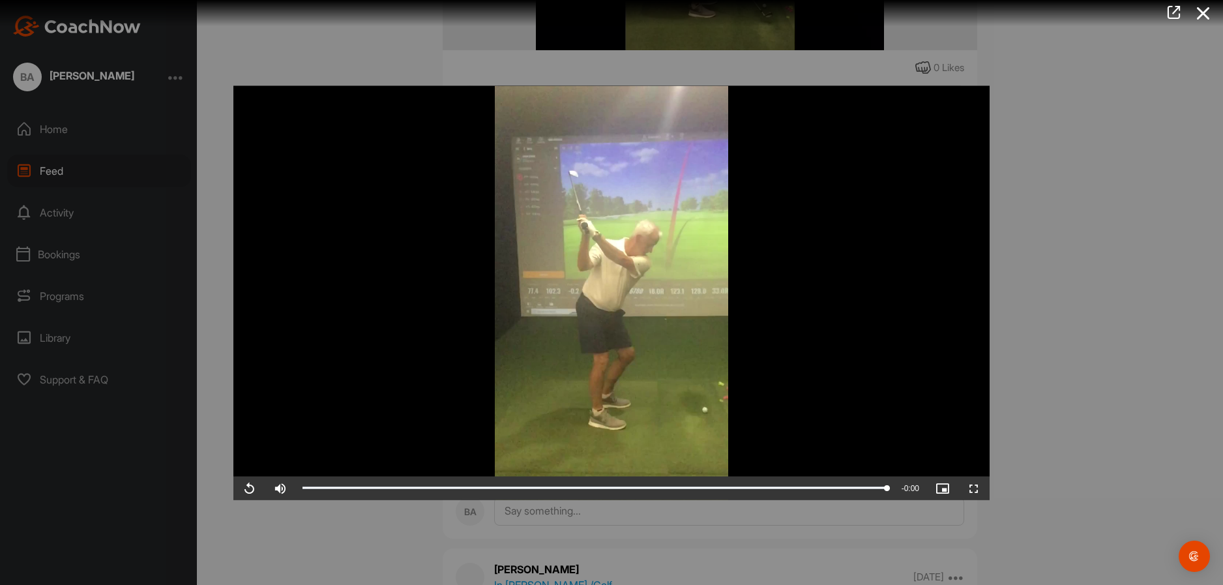
click at [1084, 194] on div at bounding box center [611, 292] width 1223 height 585
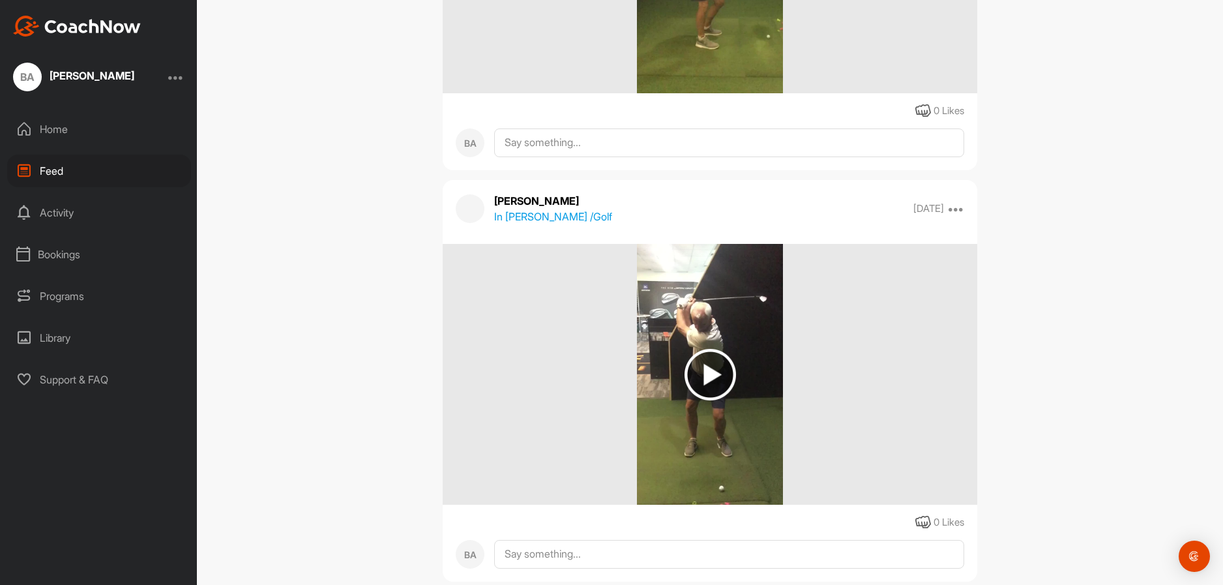
scroll to position [2477, 0]
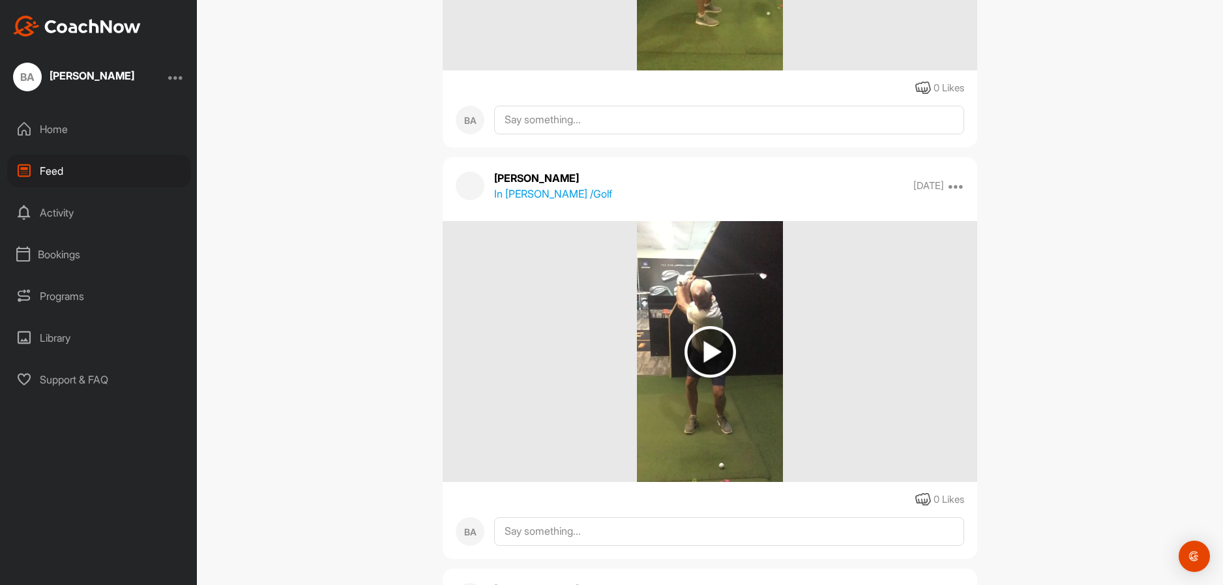
click at [702, 346] on img at bounding box center [709, 351] width 51 height 51
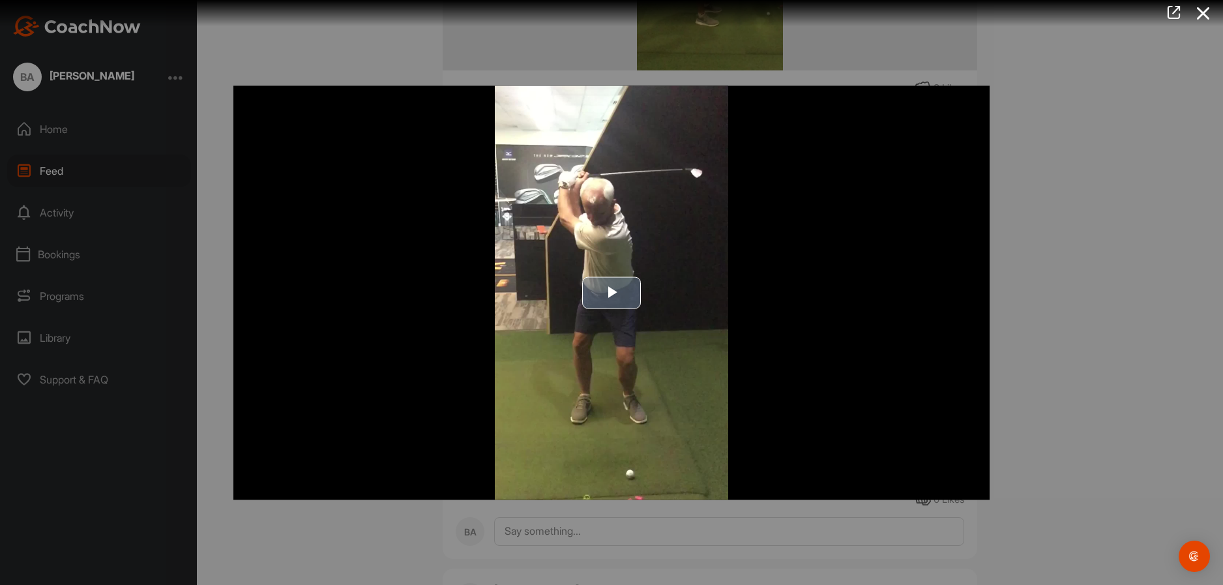
click at [611, 293] on span "Video Player" at bounding box center [611, 293] width 0 height 0
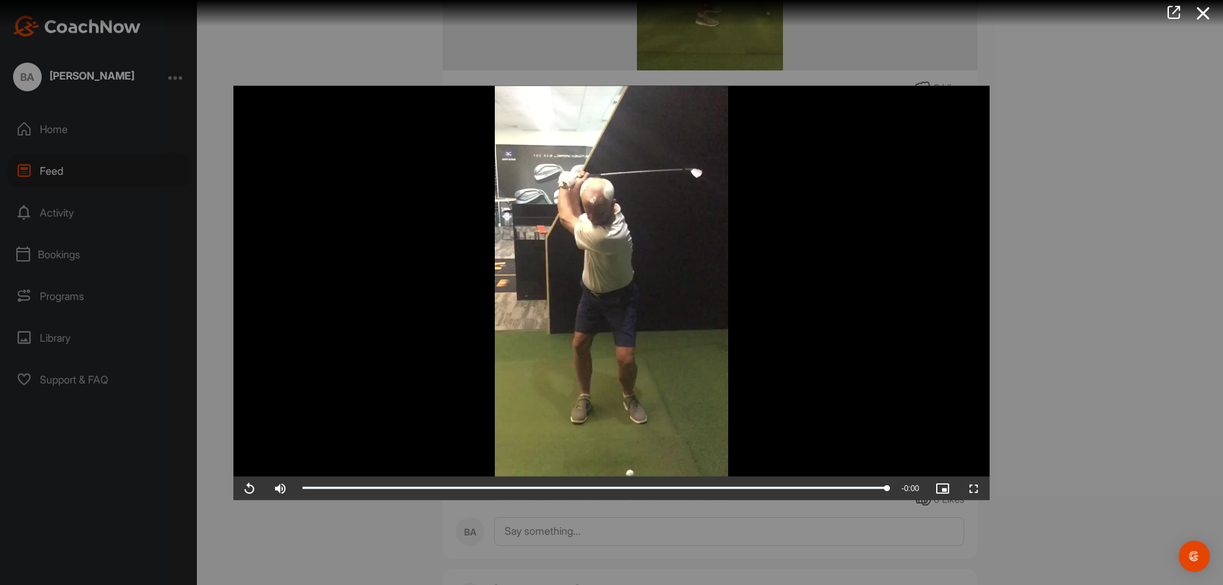
click at [68, 379] on div at bounding box center [611, 292] width 1223 height 585
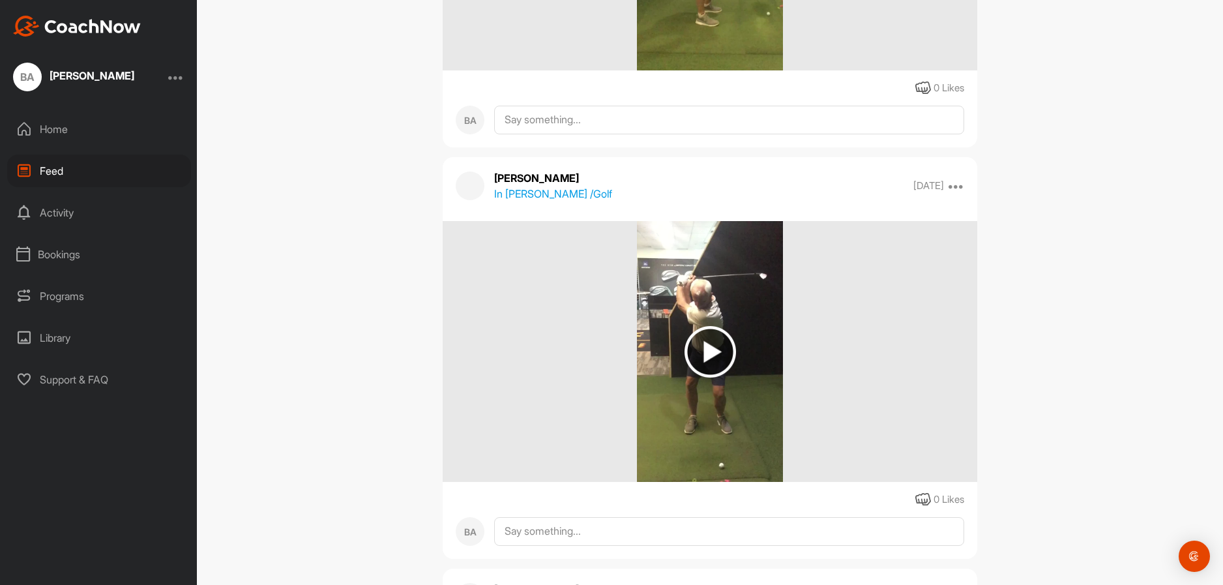
click at [93, 377] on div "Support & FAQ" at bounding box center [99, 379] width 184 height 33
click at [57, 379] on div "Support & FAQ" at bounding box center [99, 379] width 184 height 33
click at [179, 76] on div at bounding box center [176, 77] width 16 height 16
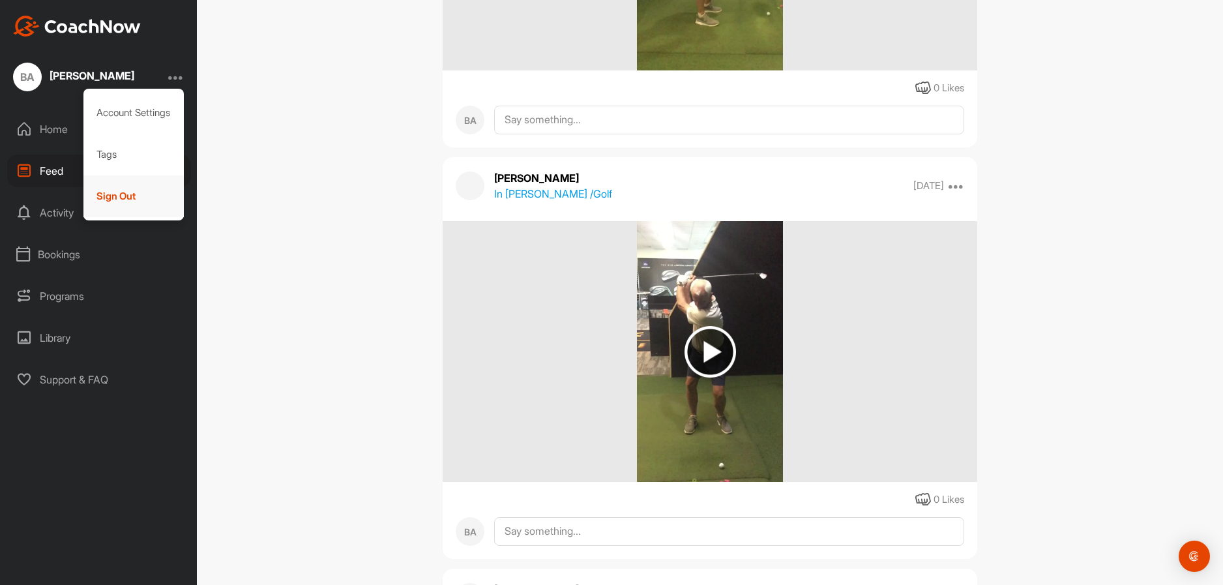
click at [113, 193] on div "Sign Out" at bounding box center [133, 196] width 101 height 42
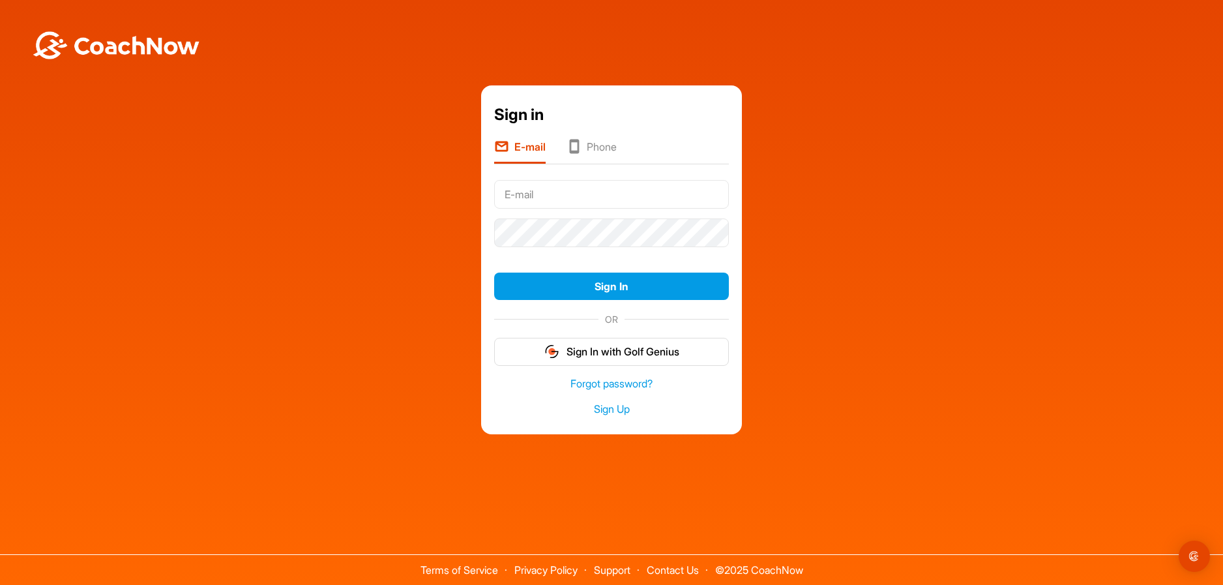
type input "[EMAIL_ADDRESS][DOMAIN_NAME]"
click at [861, 235] on div "Sign in E-mail Phone batkins27@outlook.com Sign In OR Sign In with Golf Genius …" at bounding box center [612, 259] width 1210 height 349
